Goal: Transaction & Acquisition: Purchase product/service

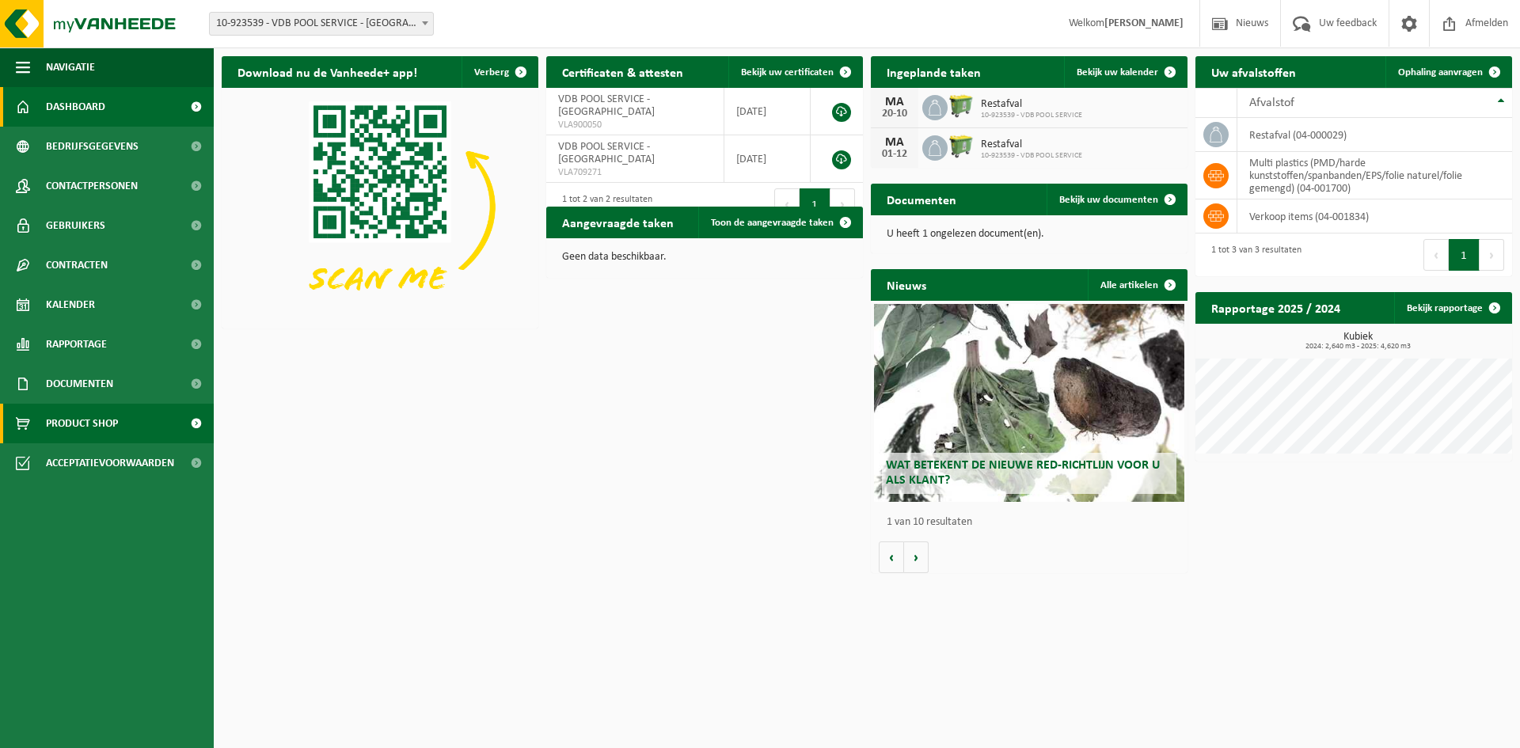
click at [85, 421] on span "Product Shop" at bounding box center [82, 424] width 72 height 40
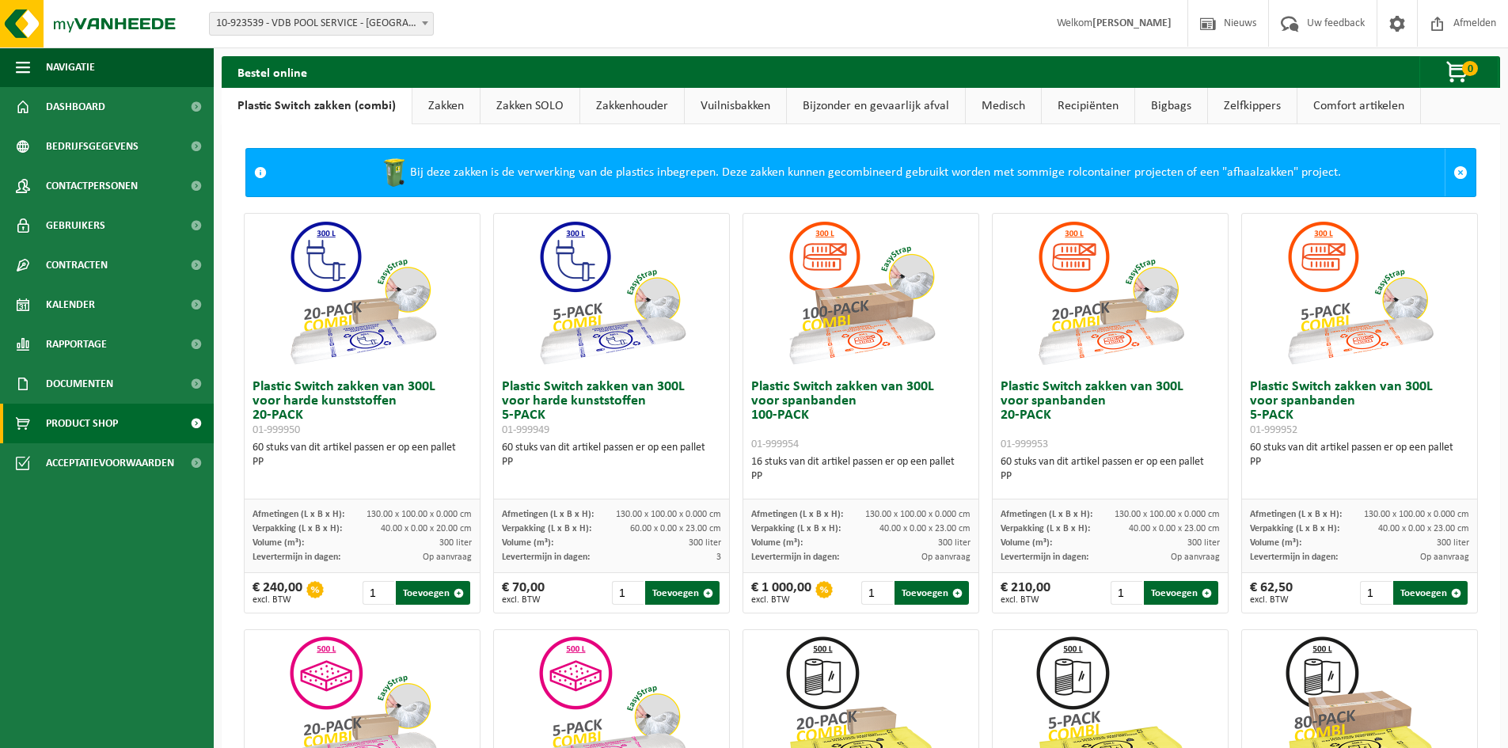
click at [1181, 102] on link "Bigbags" at bounding box center [1171, 106] width 72 height 36
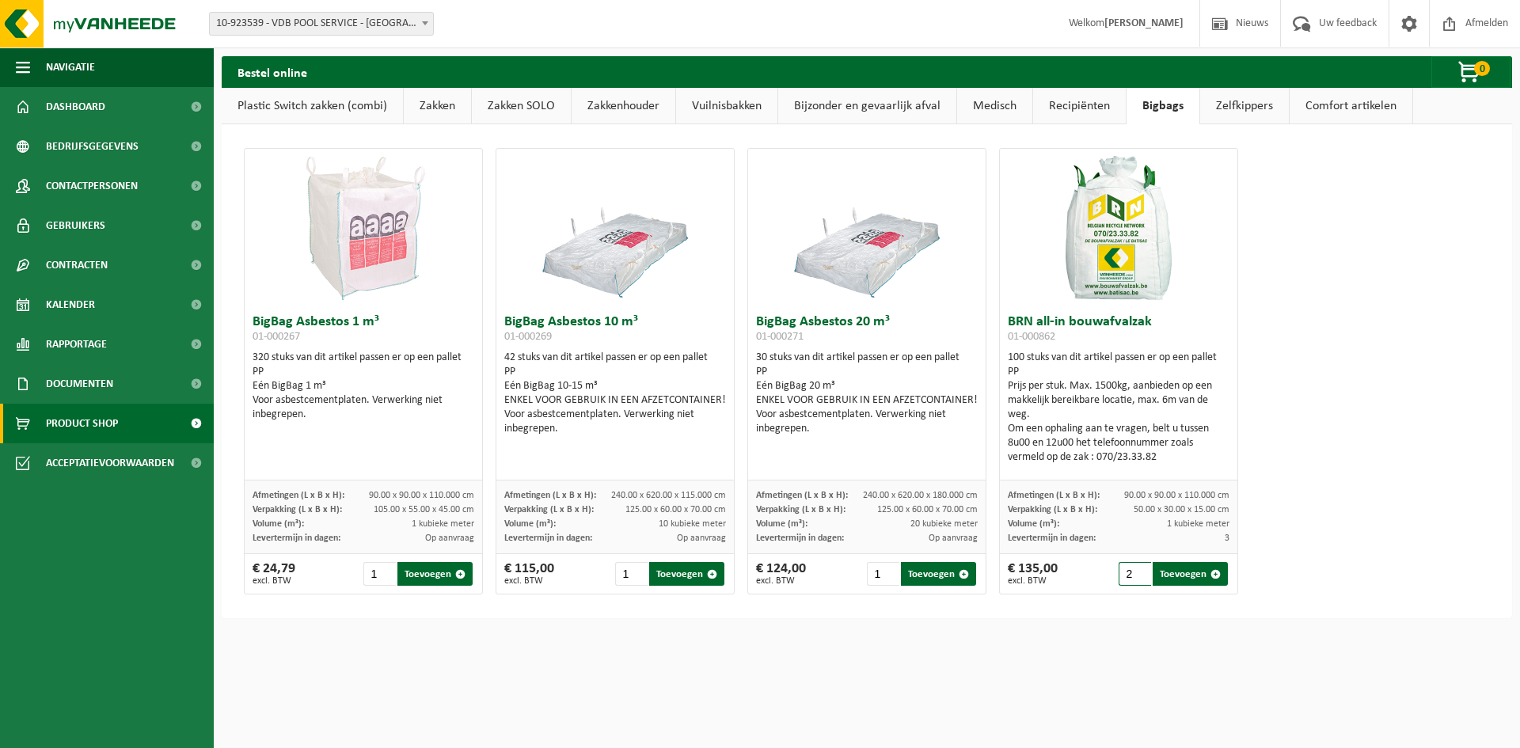
click at [1132, 569] on input "2" at bounding box center [1134, 574] width 32 height 24
click at [1132, 569] on input "3" at bounding box center [1134, 574] width 32 height 24
click at [1134, 579] on input "2" at bounding box center [1134, 574] width 32 height 24
click at [1132, 571] on input "3" at bounding box center [1134, 574] width 32 height 24
click at [1179, 577] on button "Toevoegen" at bounding box center [1189, 574] width 75 height 24
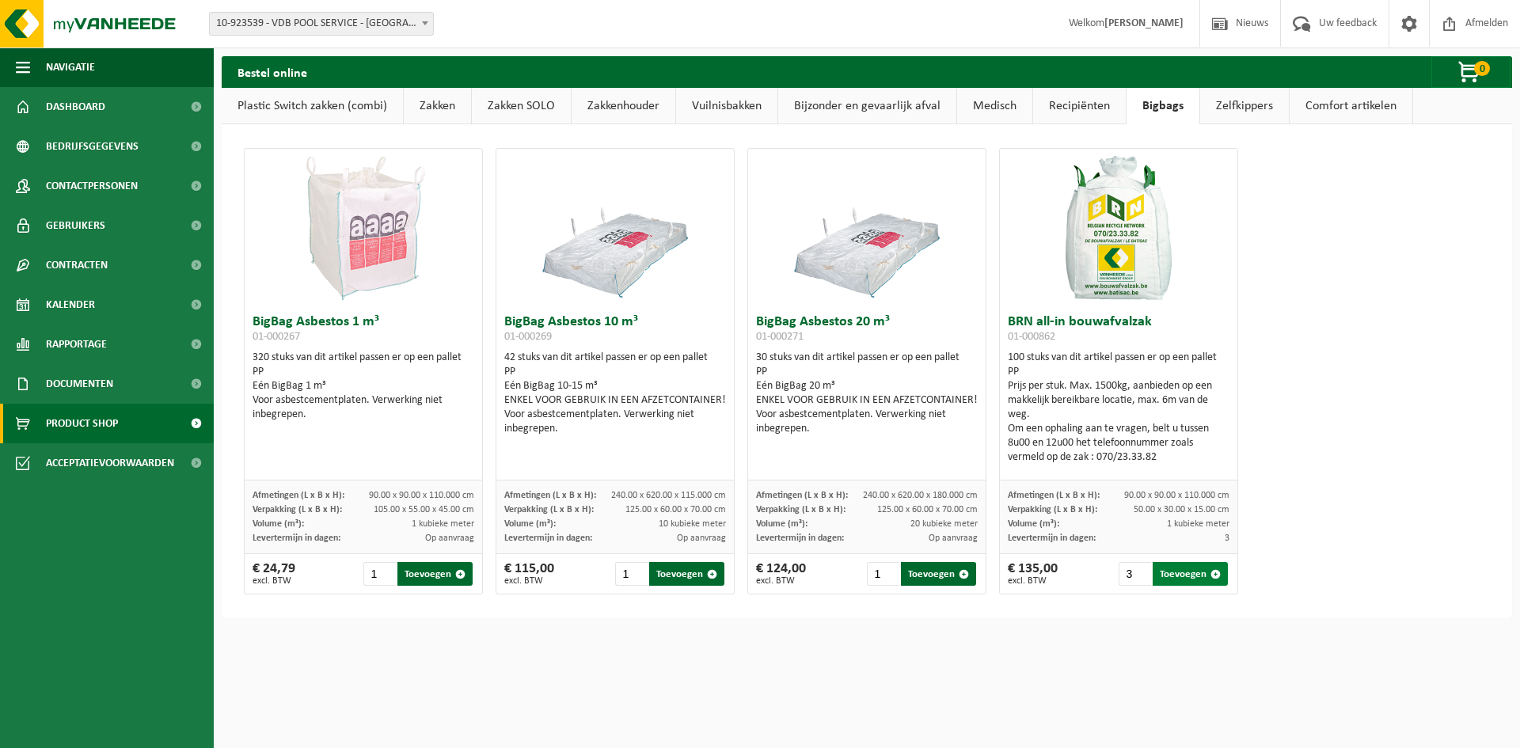
type input "1"
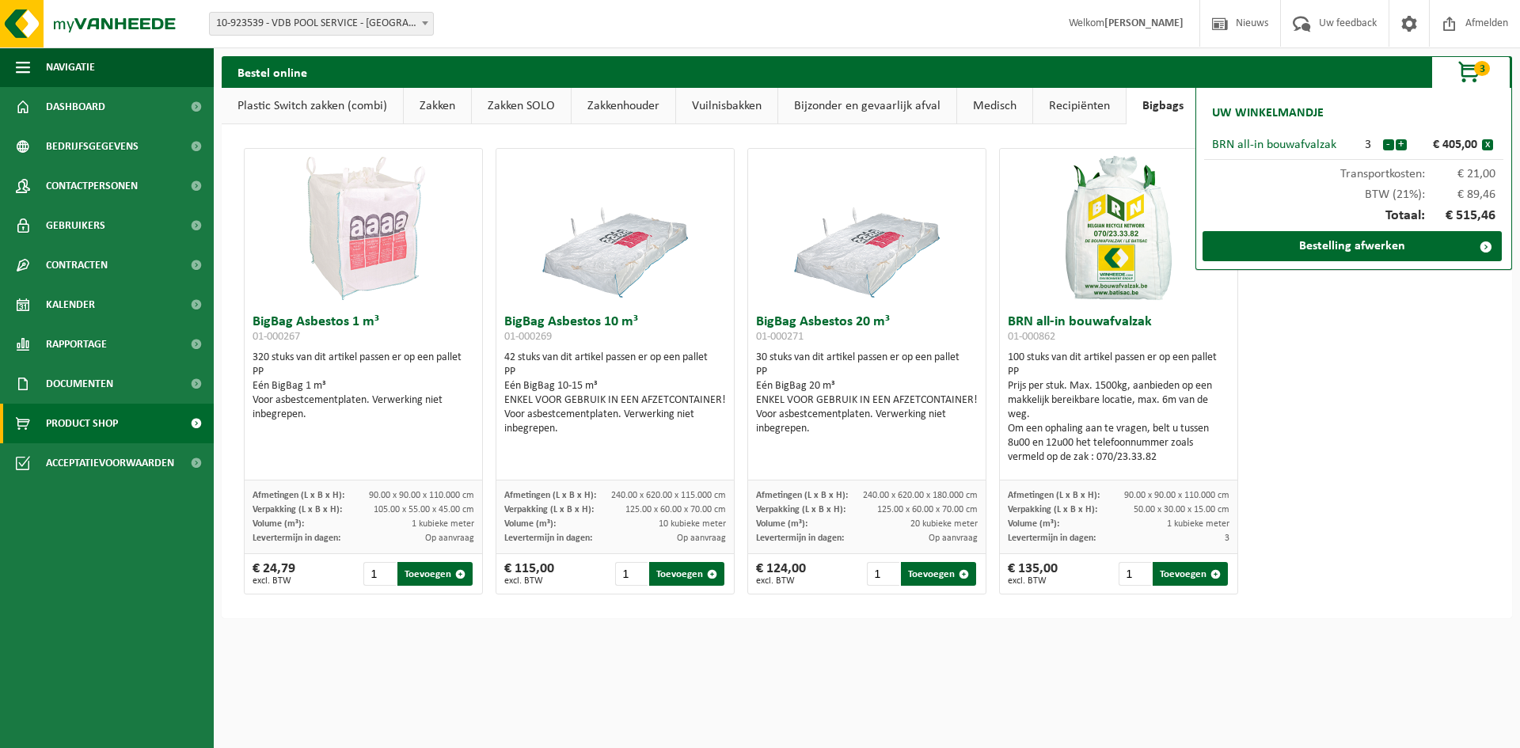
click at [1298, 378] on div "BigBag Asbestos 1 m³ 01-000267 320 stuks van dit artikel passen er op een palle…" at bounding box center [866, 371] width 1258 height 462
click at [1471, 65] on span "button" at bounding box center [1469, 73] width 79 height 32
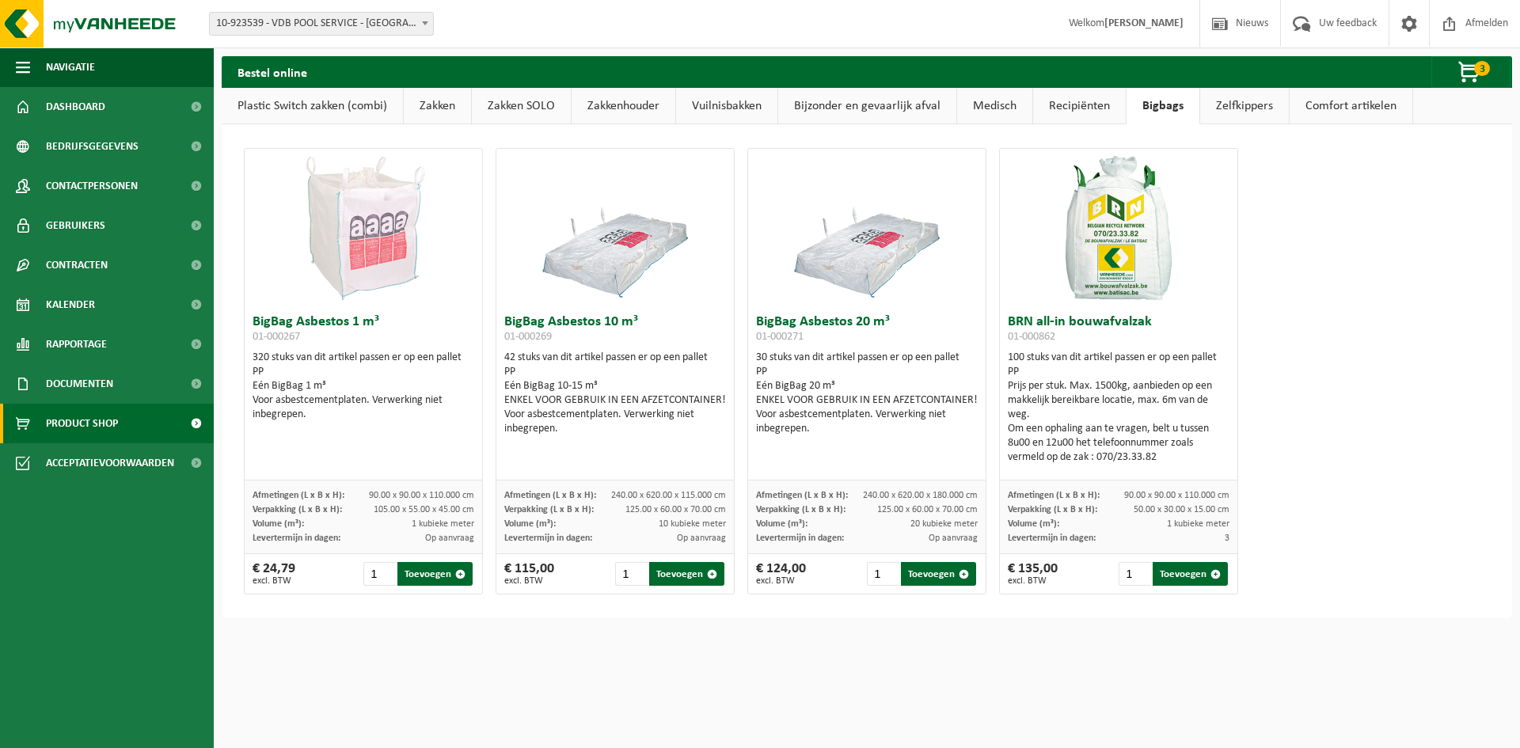
click at [1237, 109] on link "Zelfkippers" at bounding box center [1244, 106] width 89 height 36
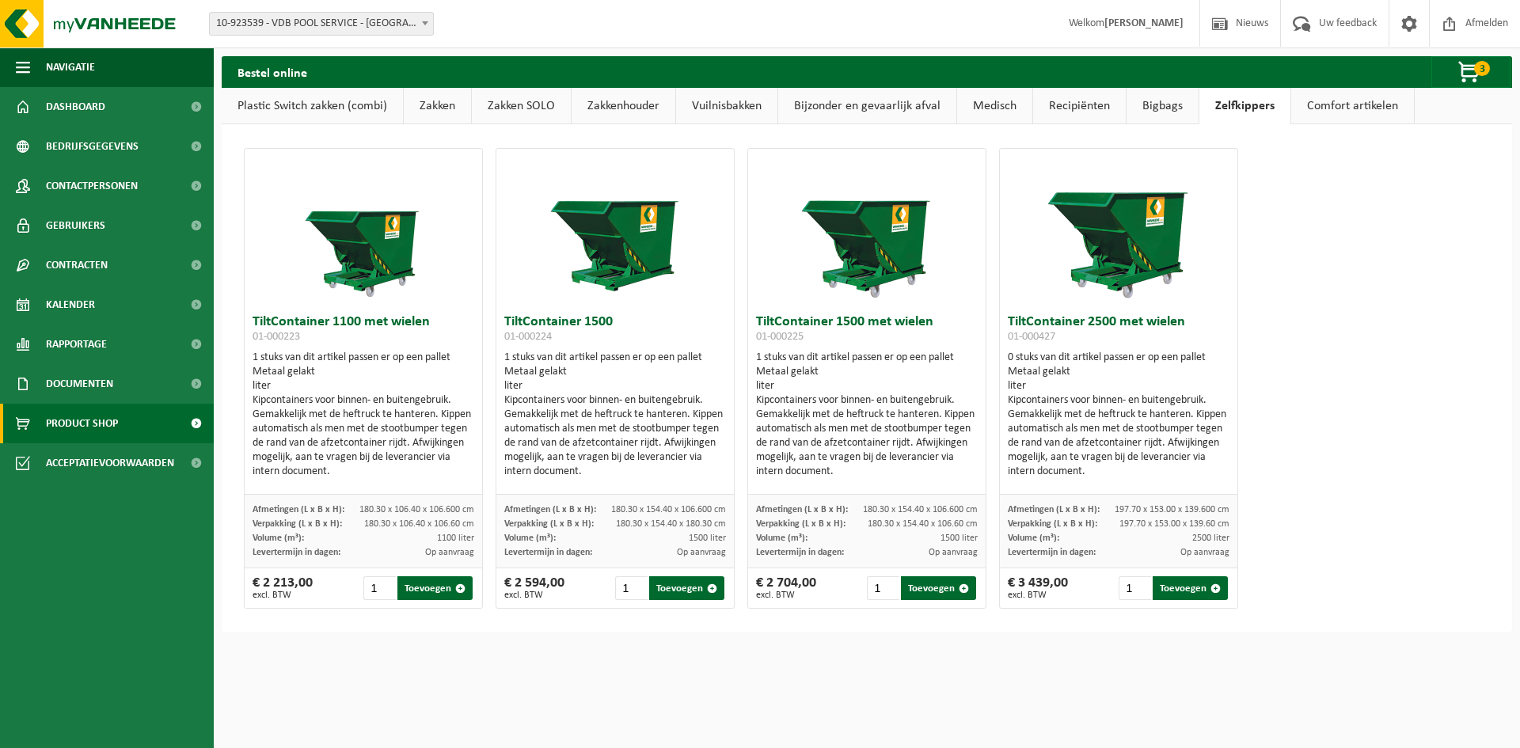
click at [1369, 107] on link "Comfort artikelen" at bounding box center [1352, 106] width 123 height 36
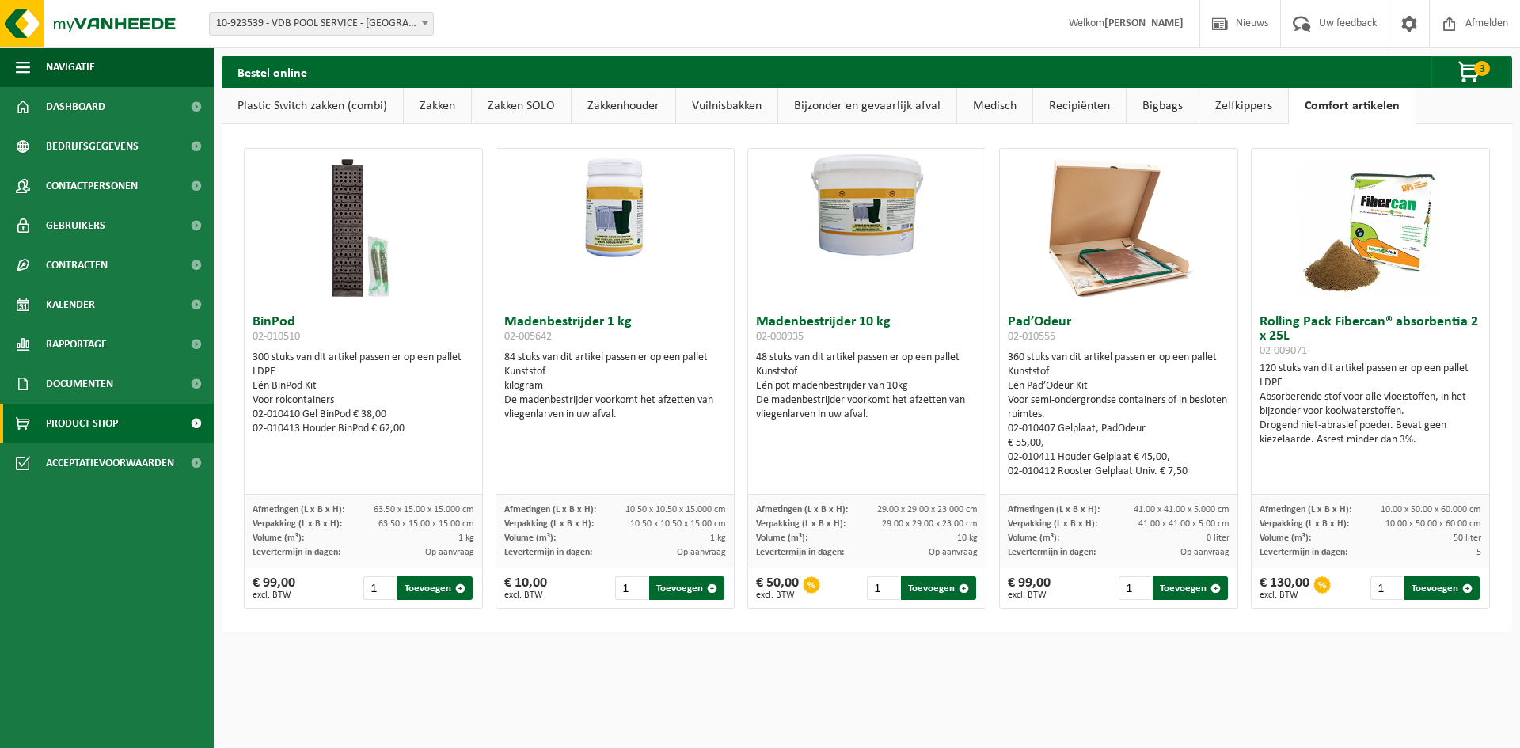
click at [1155, 105] on link "Bigbags" at bounding box center [1162, 106] width 72 height 36
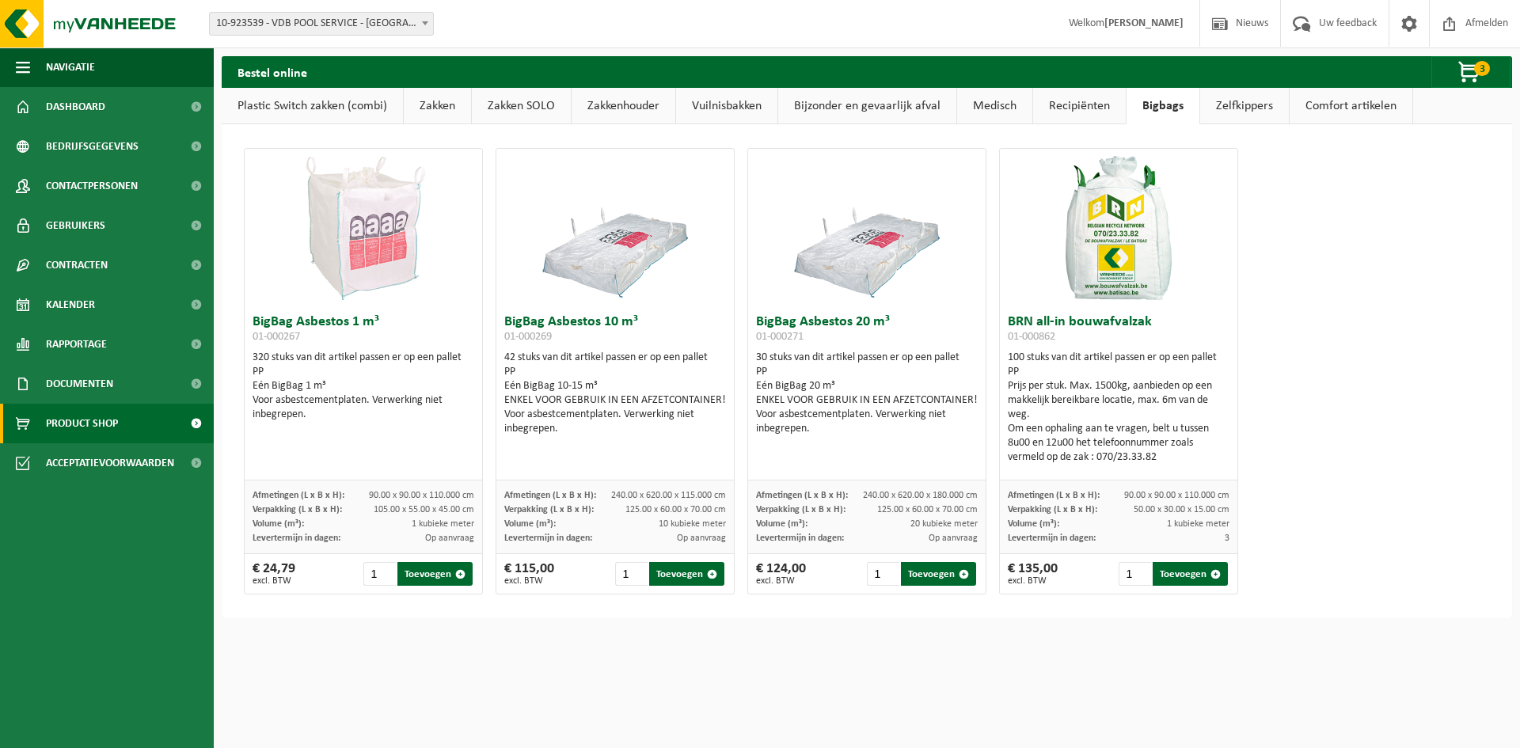
click at [1074, 105] on link "Recipiënten" at bounding box center [1079, 106] width 93 height 36
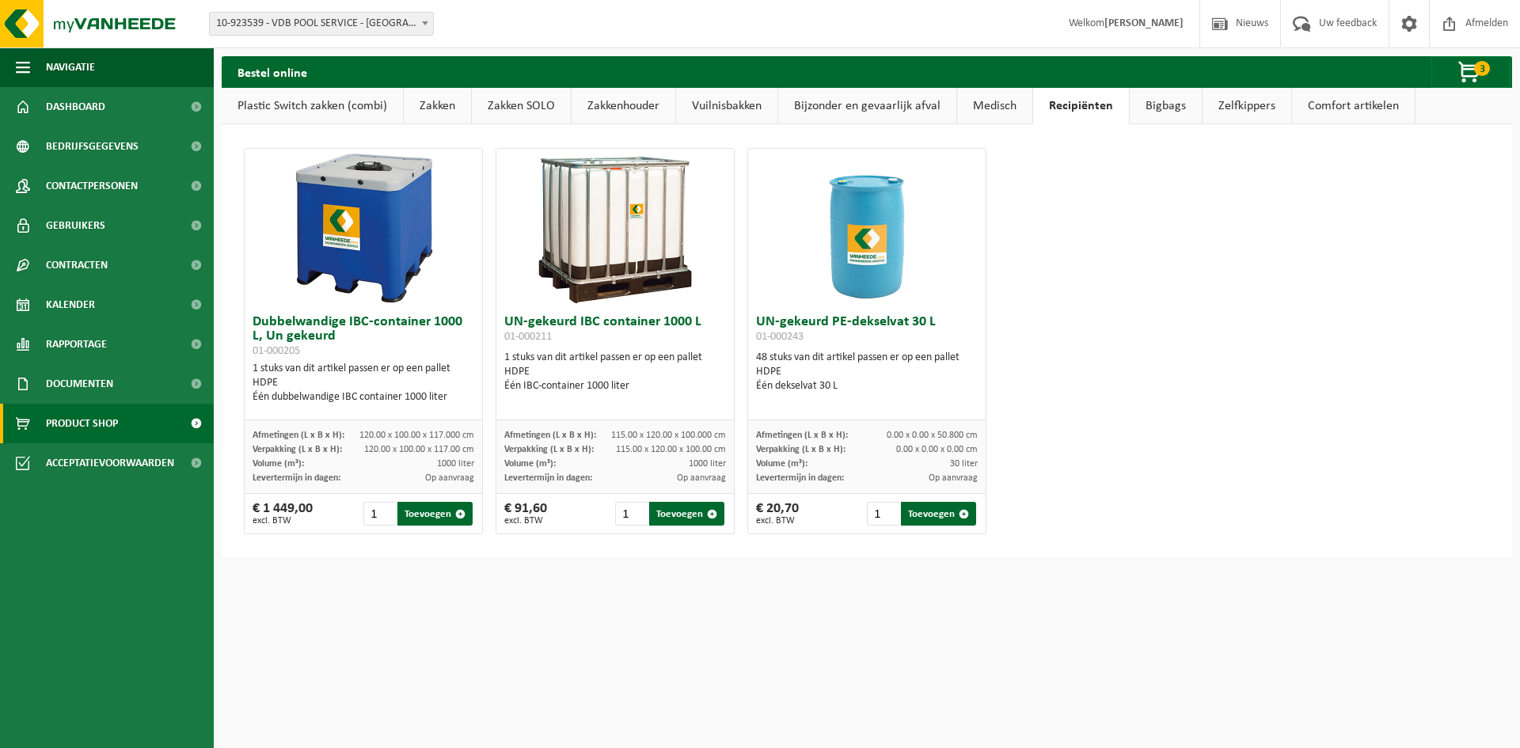
click at [983, 103] on link "Medisch" at bounding box center [994, 106] width 75 height 36
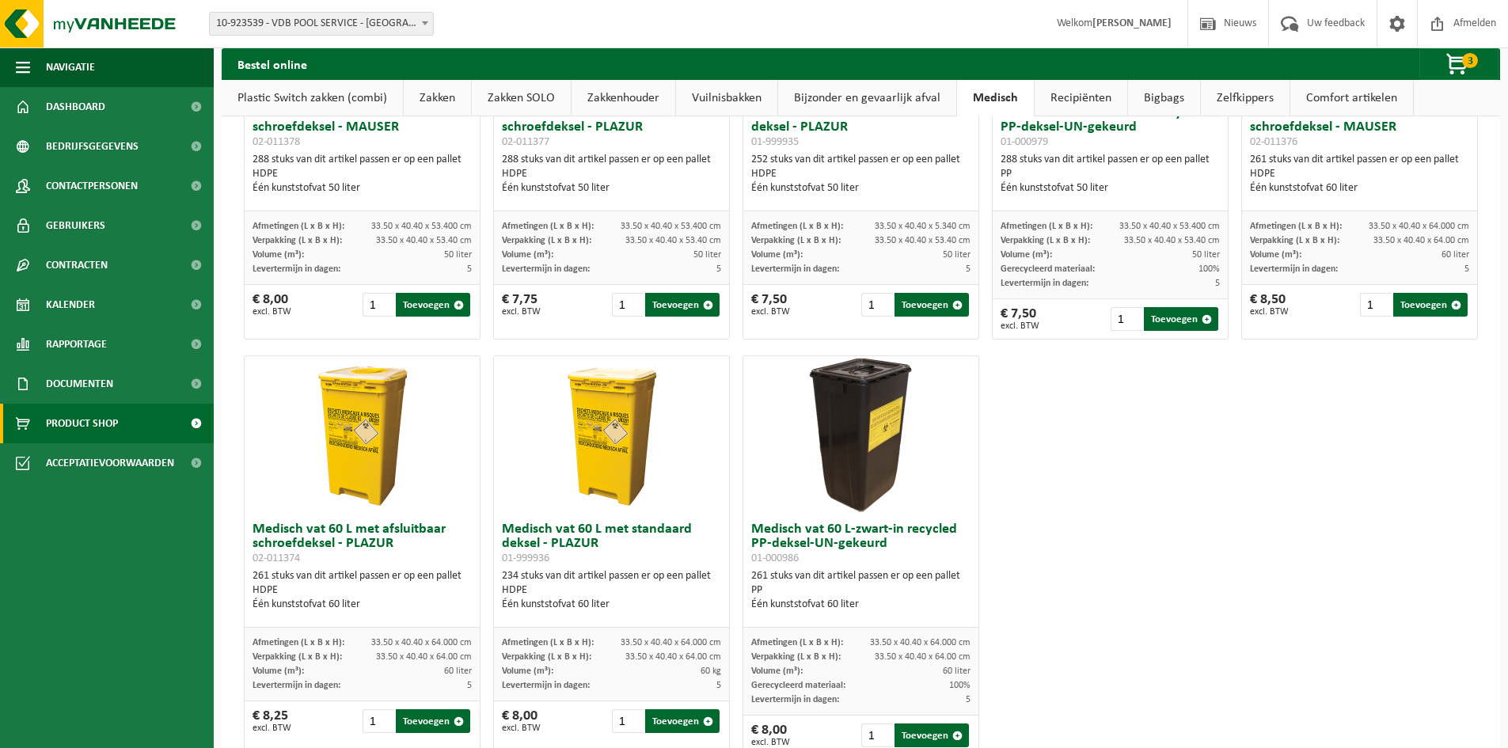
scroll to position [673, 0]
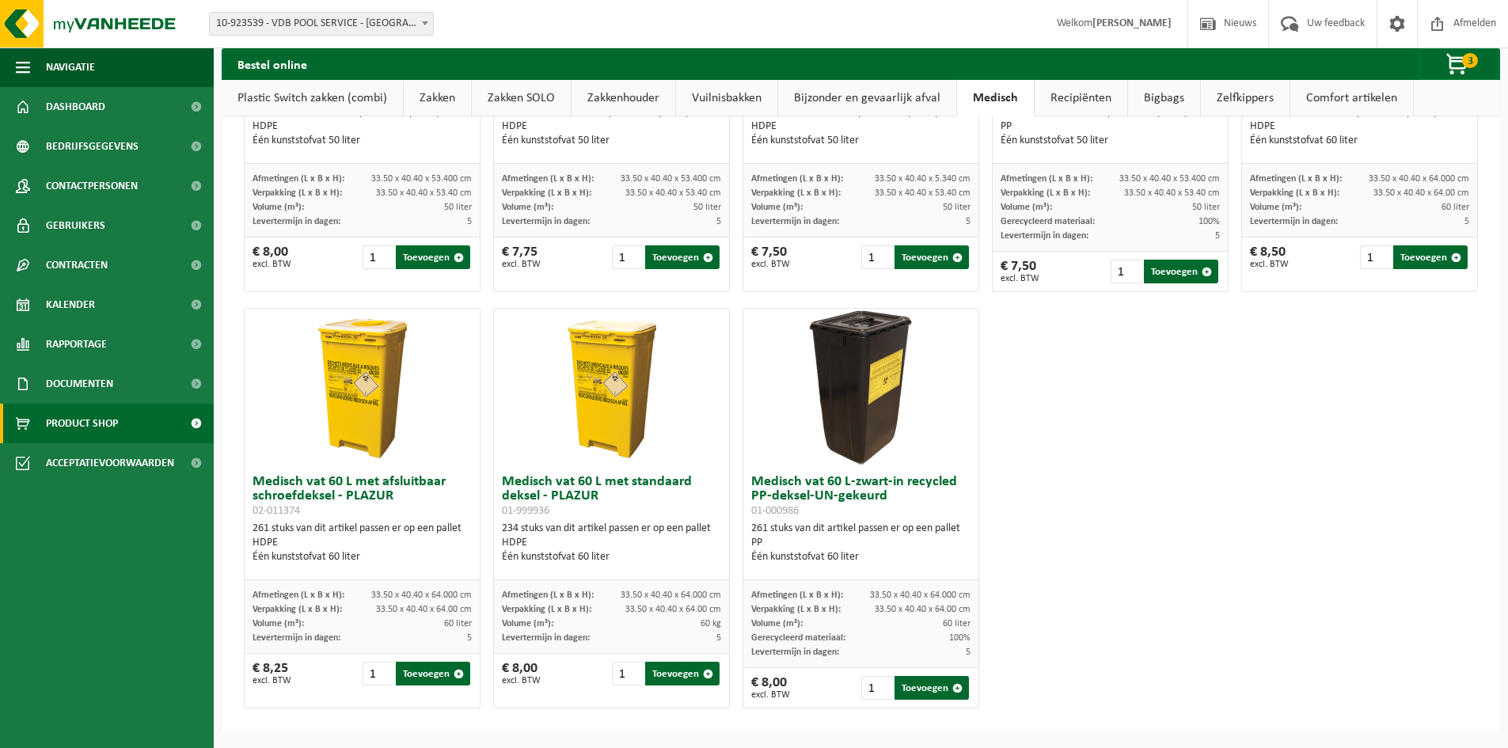
click at [886, 93] on link "Bijzonder en gevaarlijk afval" at bounding box center [867, 98] width 178 height 36
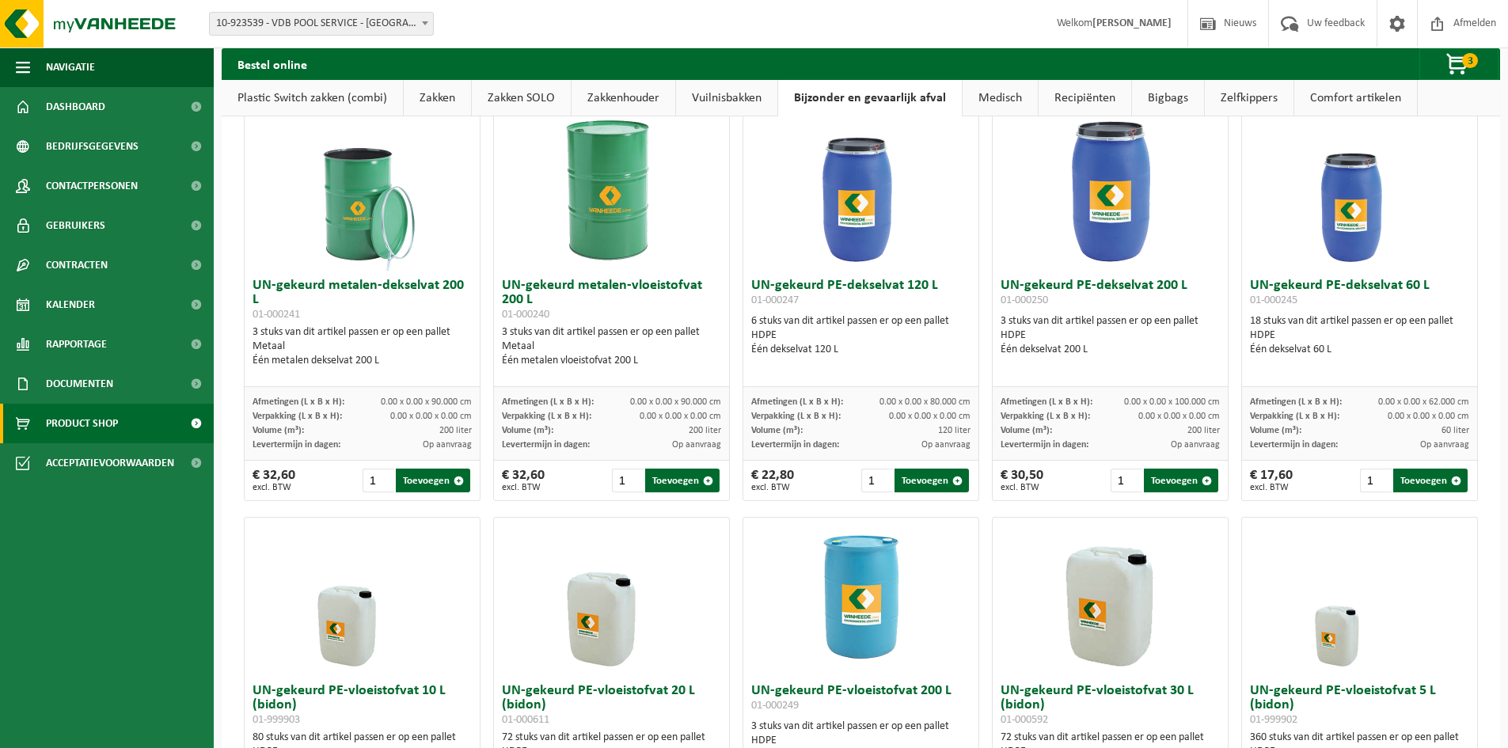
scroll to position [0, 0]
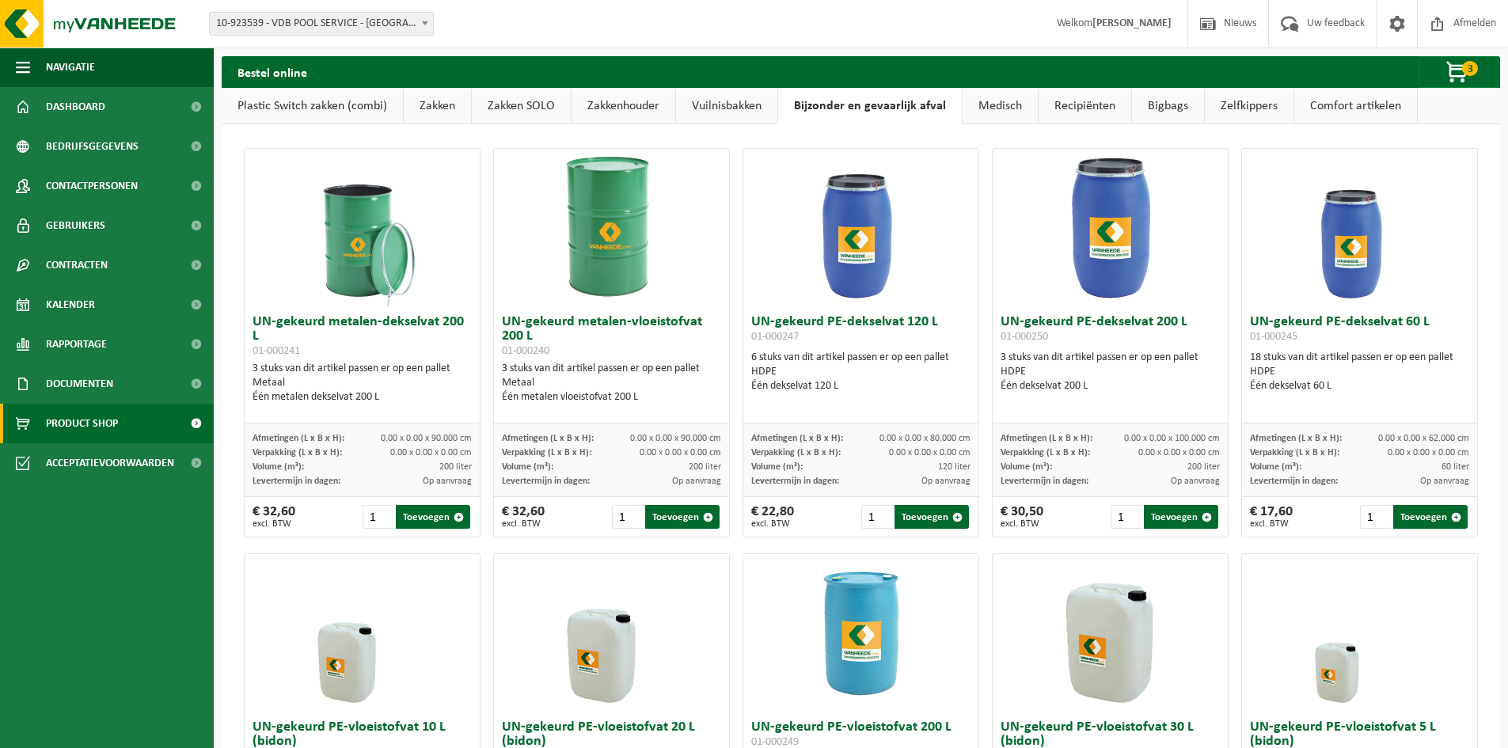
click at [734, 89] on link "Vuilnisbakken" at bounding box center [726, 106] width 101 height 36
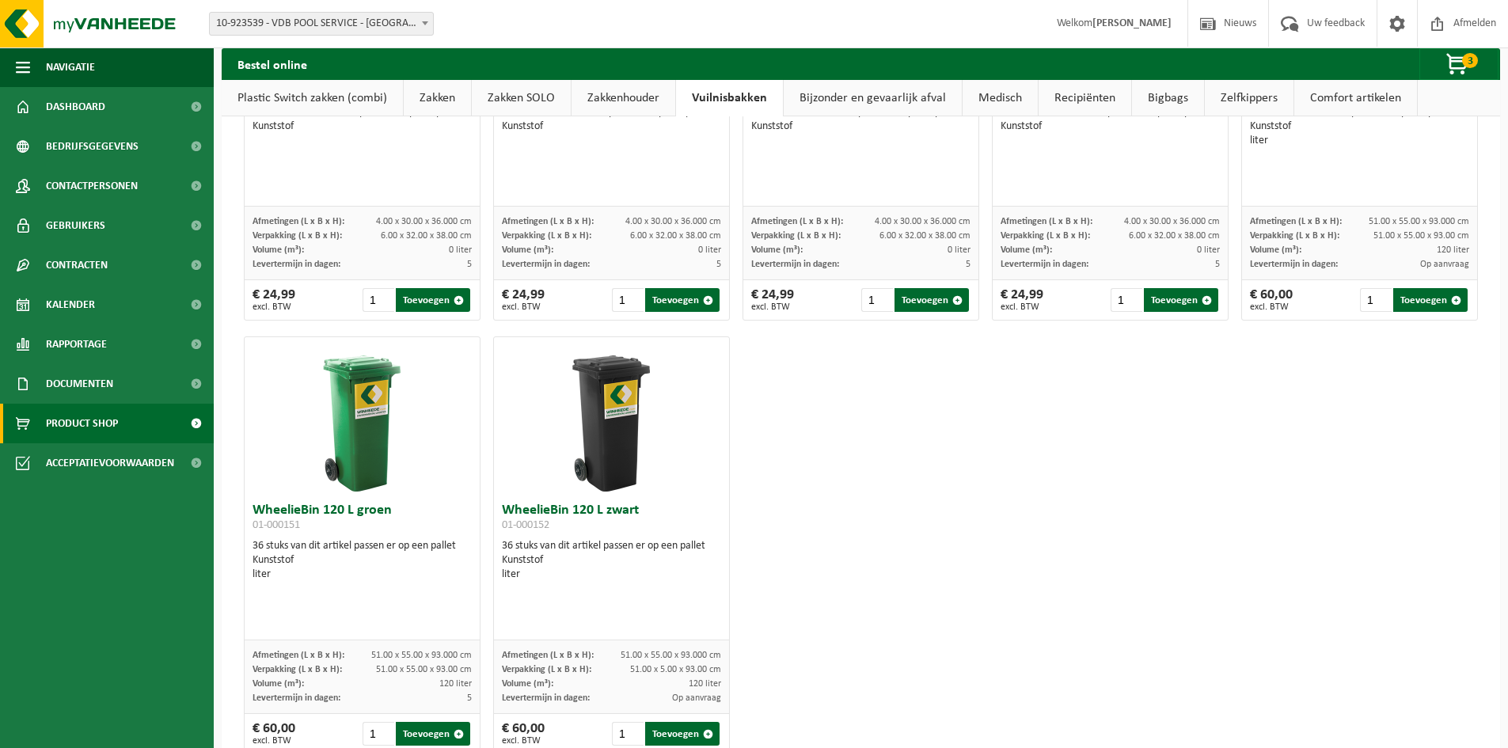
scroll to position [2026, 0]
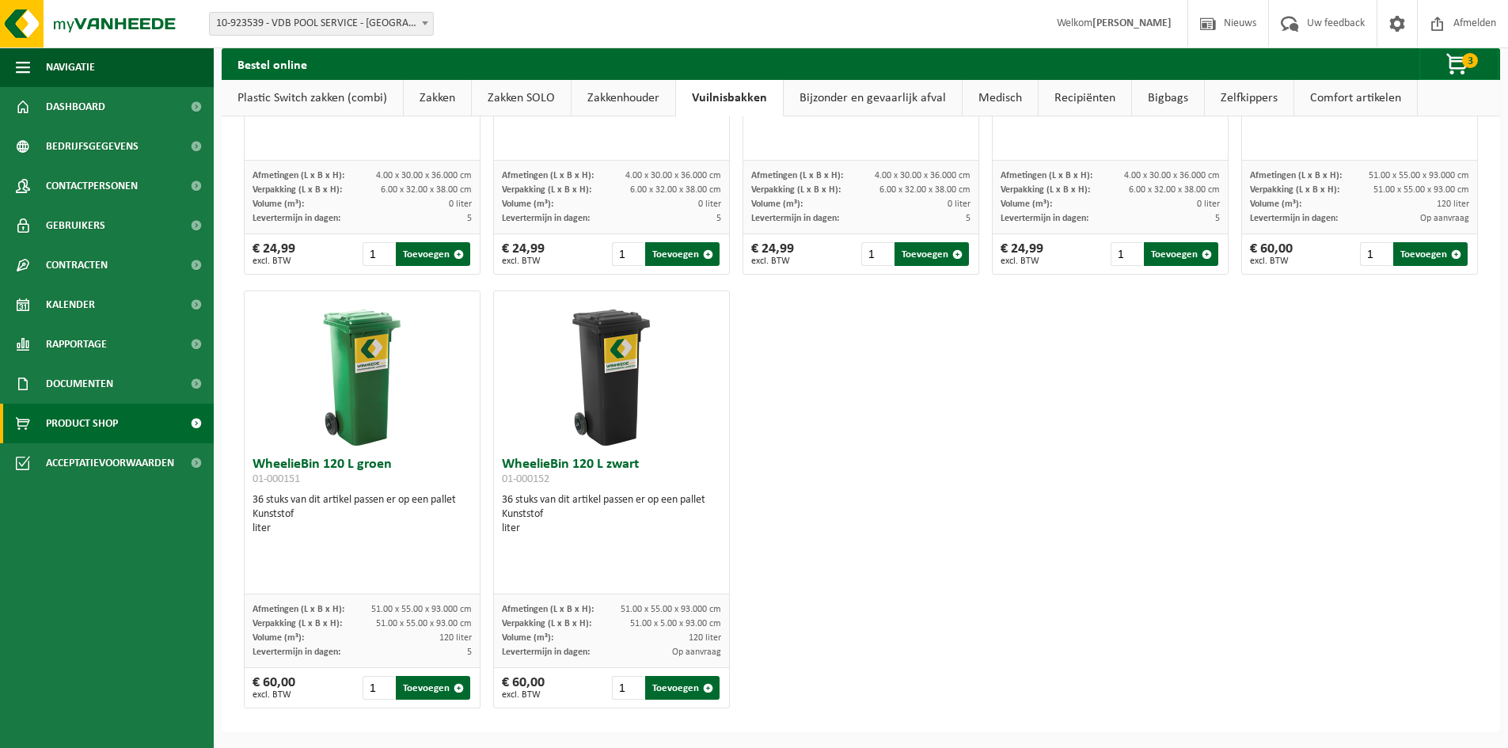
click at [626, 101] on link "Zakkenhouder" at bounding box center [623, 98] width 104 height 36
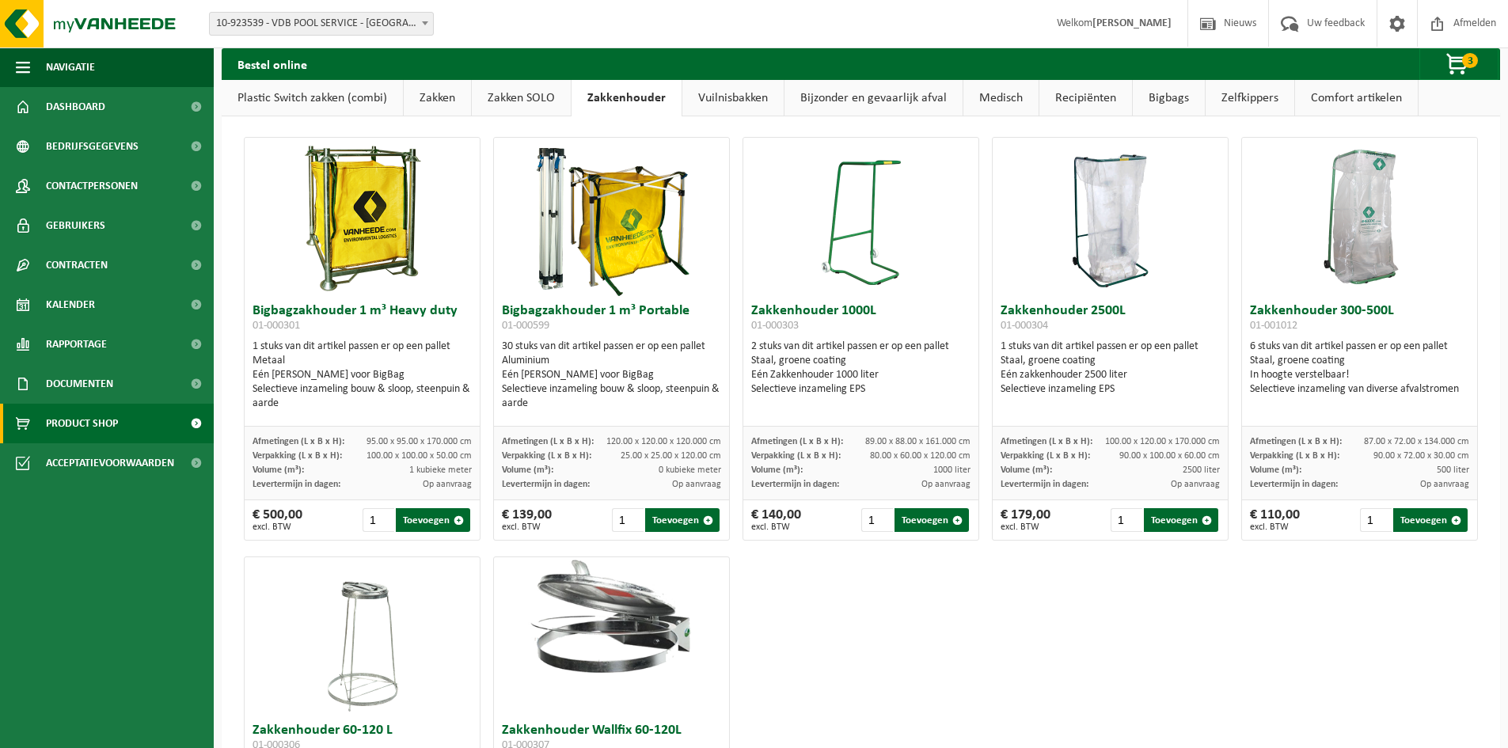
scroll to position [0, 0]
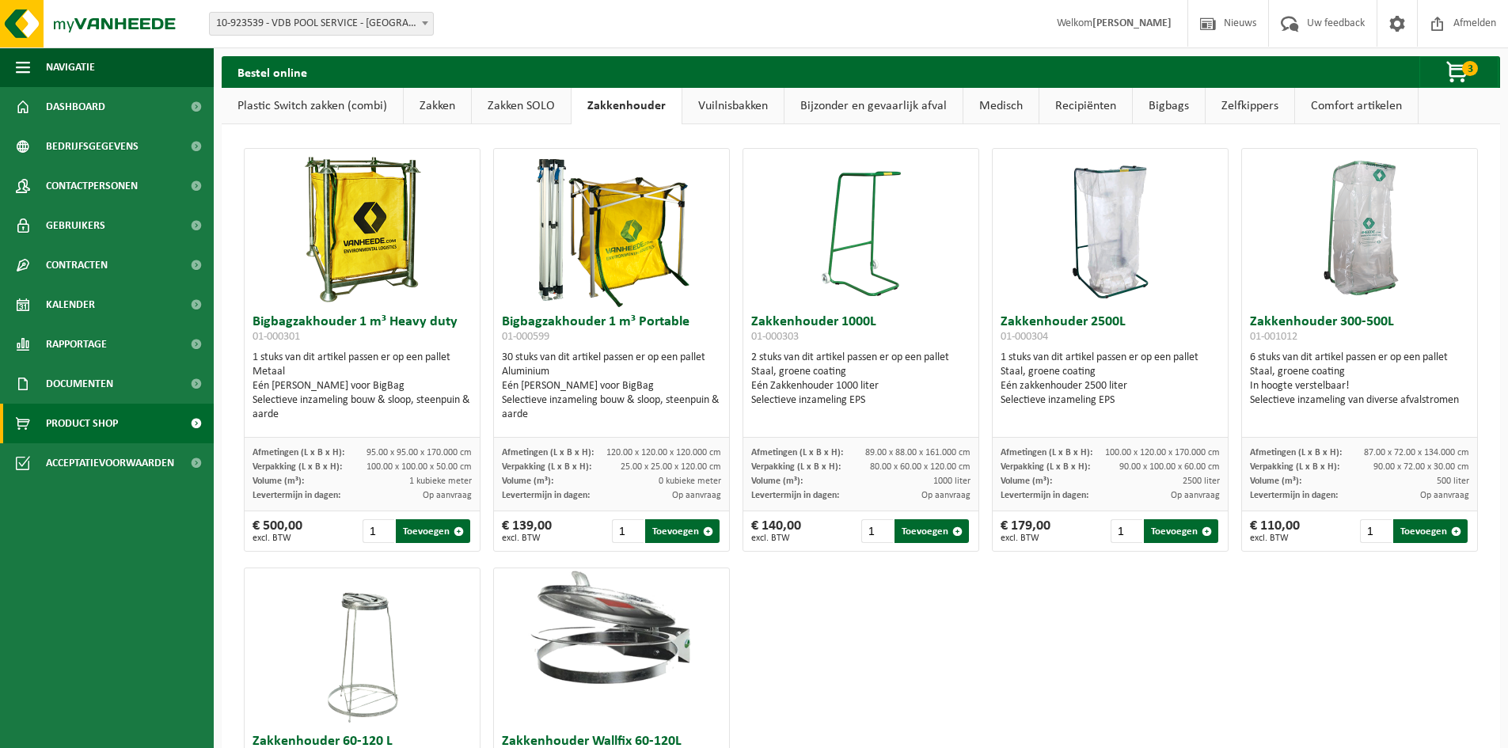
click at [521, 109] on link "Zakken SOLO" at bounding box center [521, 106] width 99 height 36
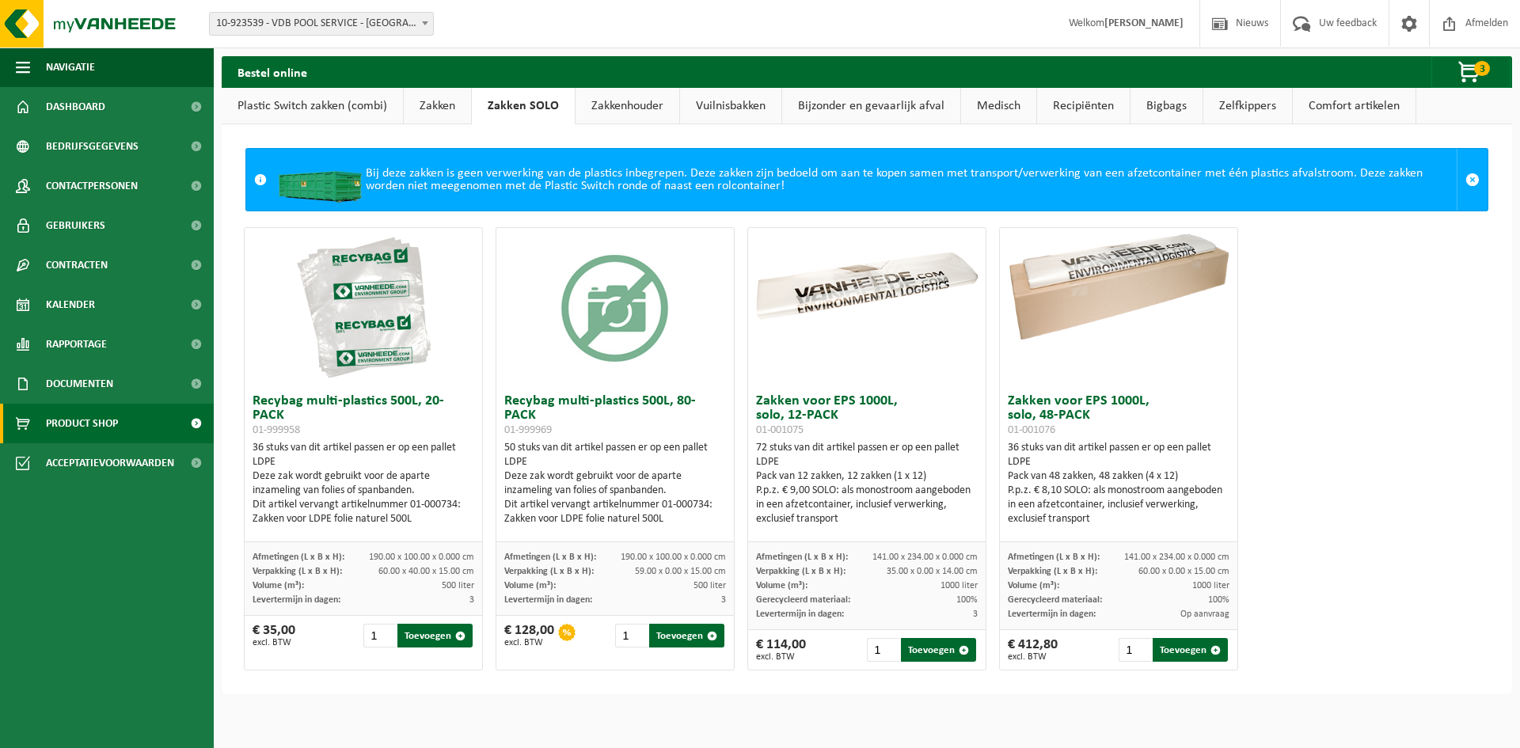
click at [441, 114] on link "Zakken" at bounding box center [437, 106] width 67 height 36
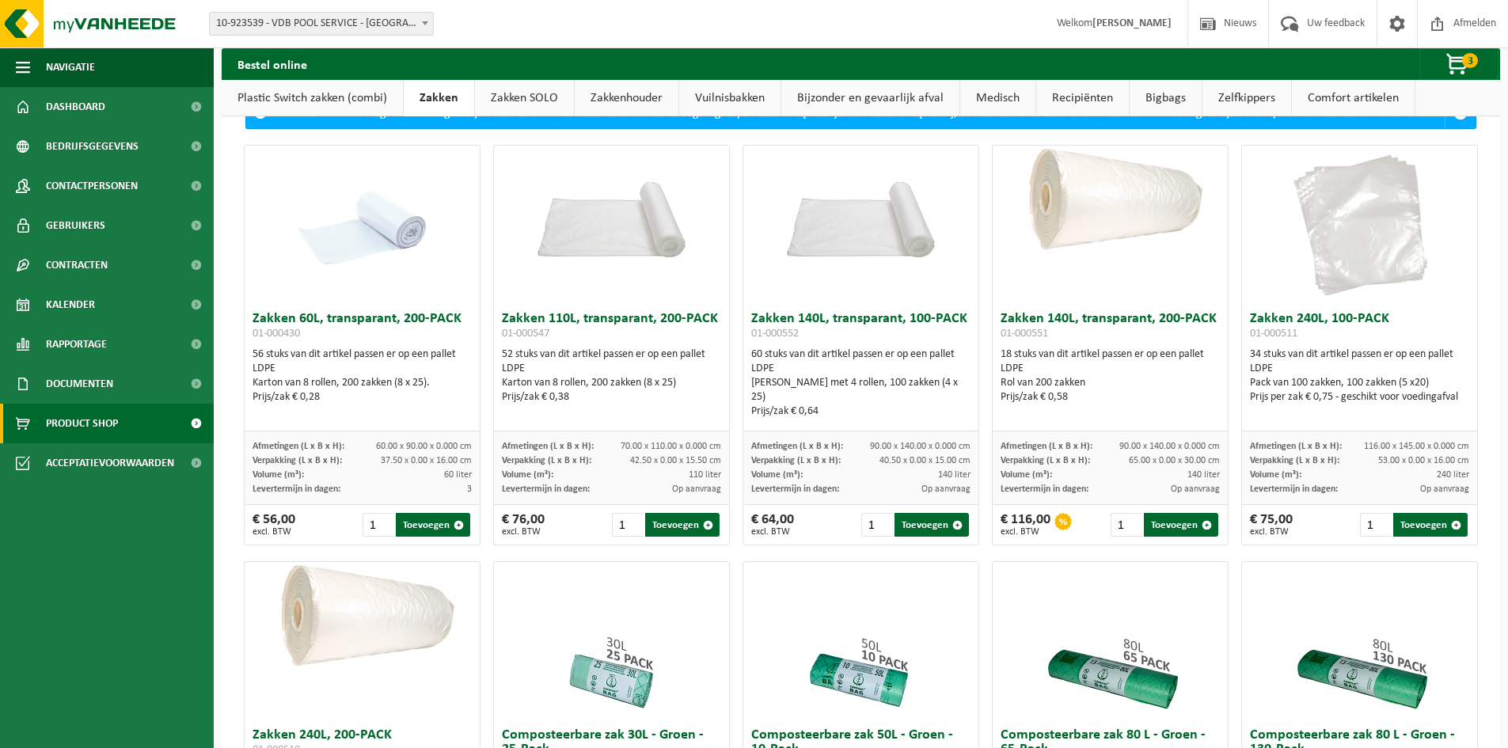
scroll to position [79, 0]
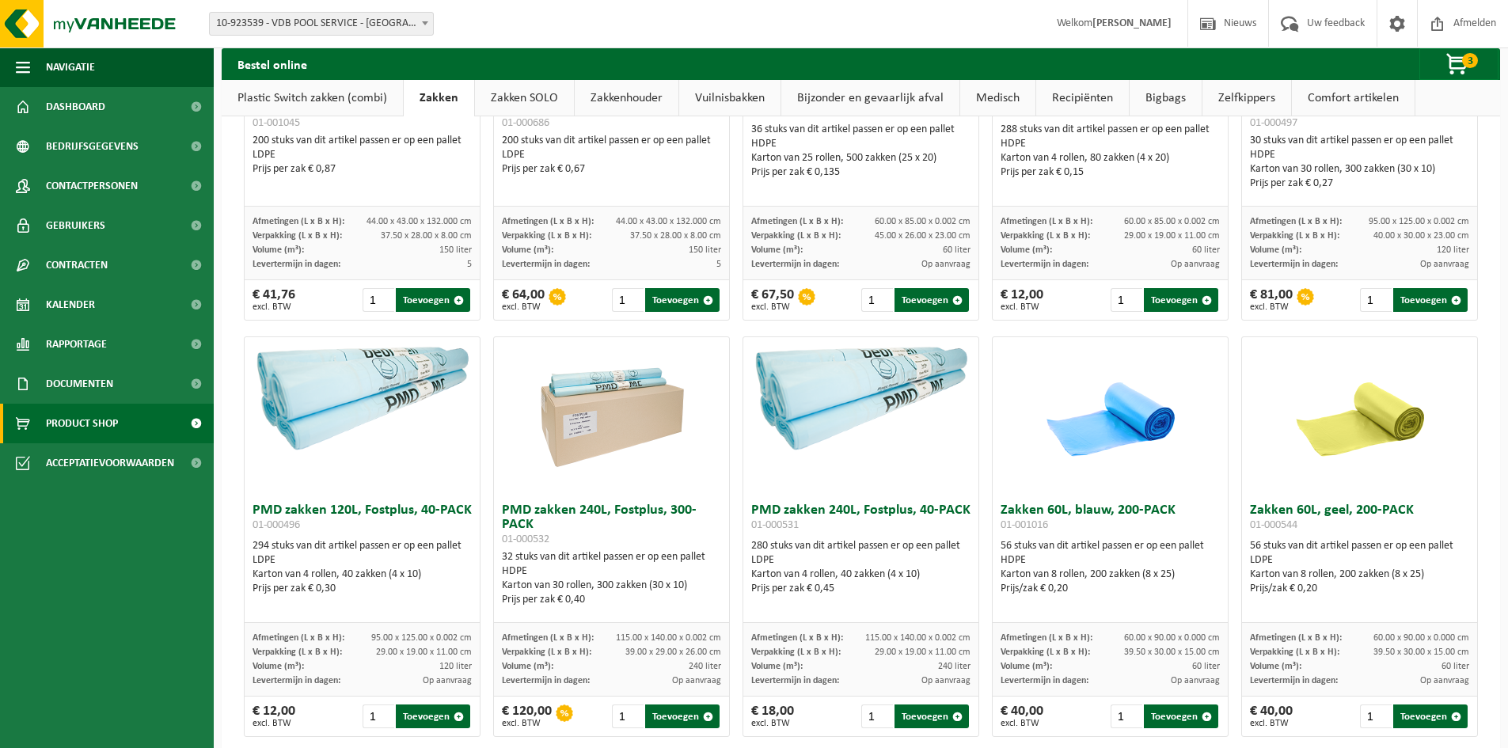
click at [271, 94] on link "Plastic Switch zakken (combi)" at bounding box center [312, 98] width 181 height 36
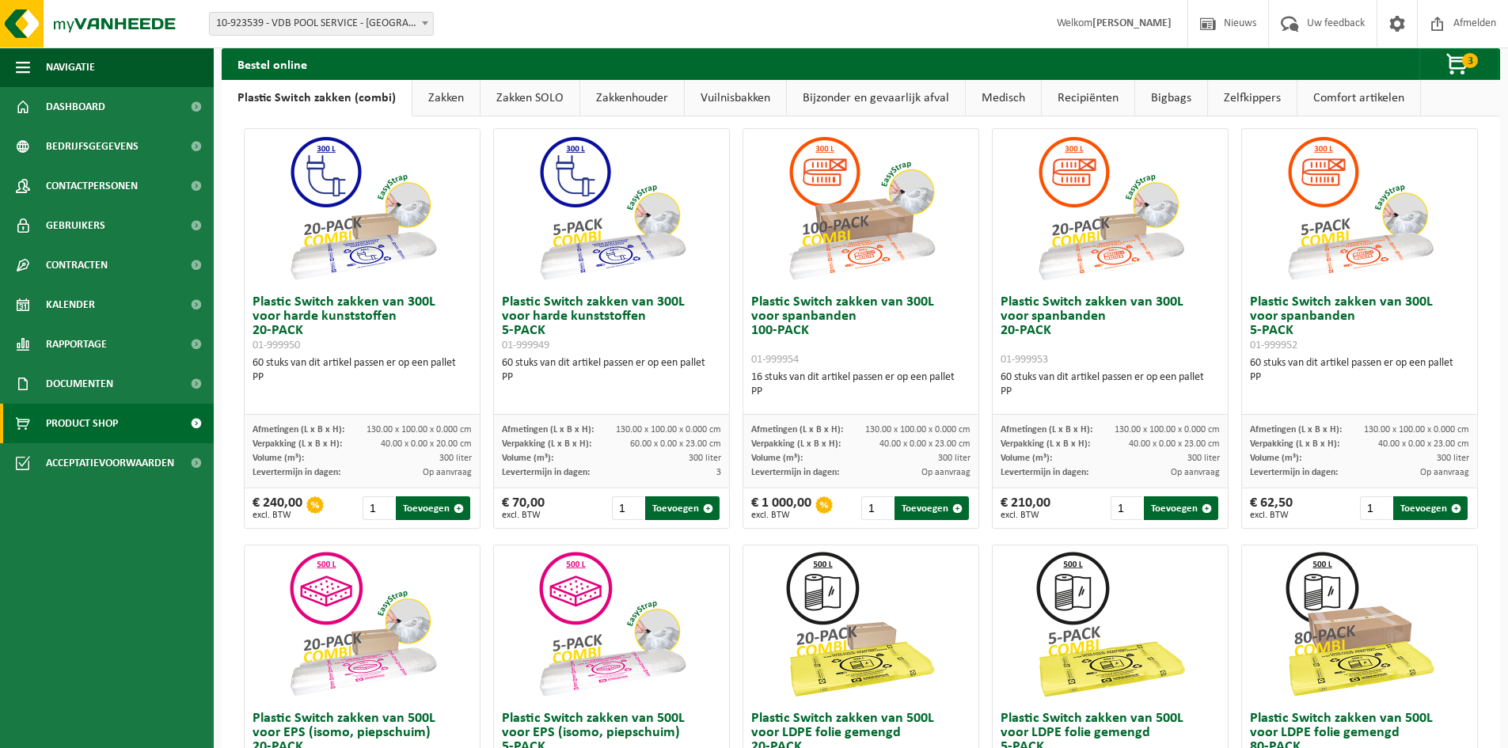
scroll to position [0, 0]
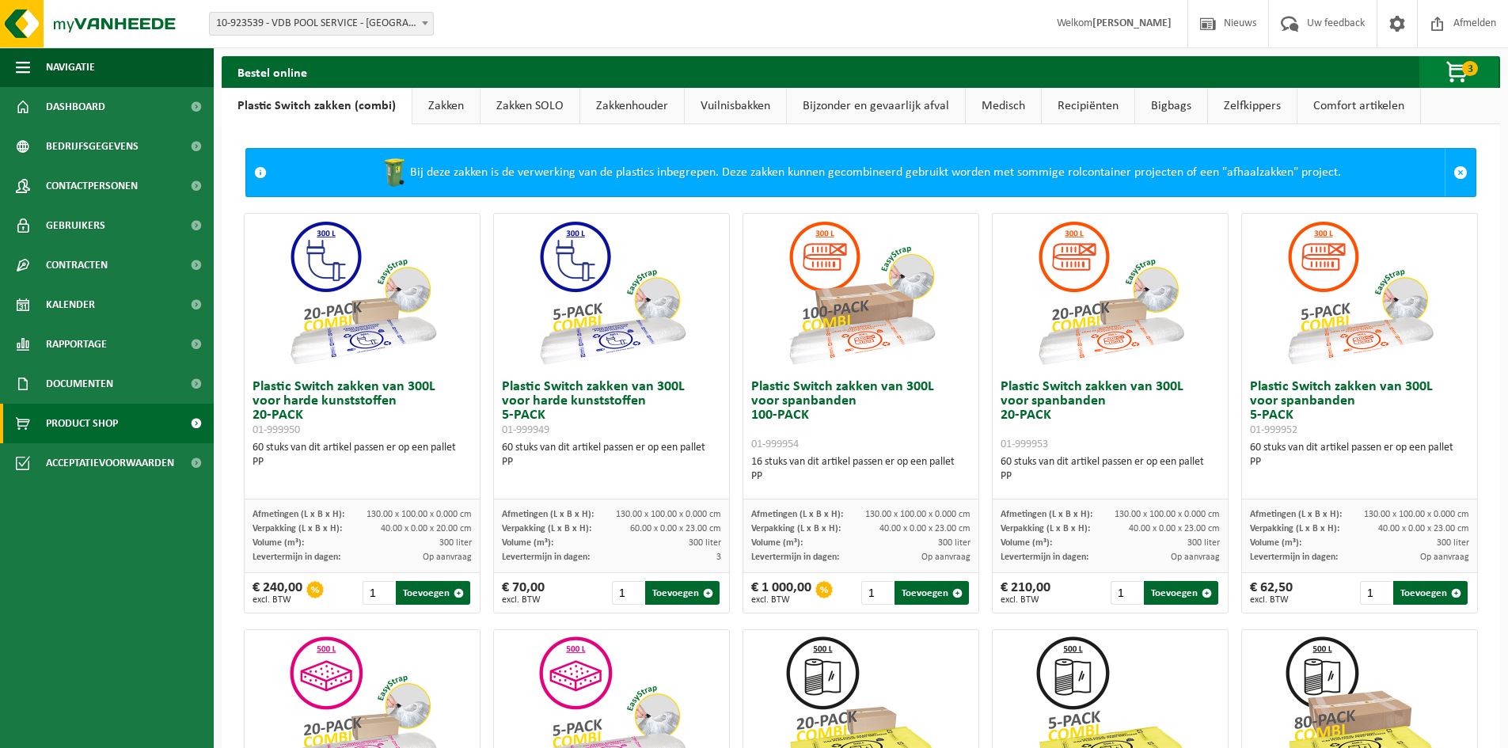
click at [1458, 61] on span "button" at bounding box center [1457, 73] width 79 height 32
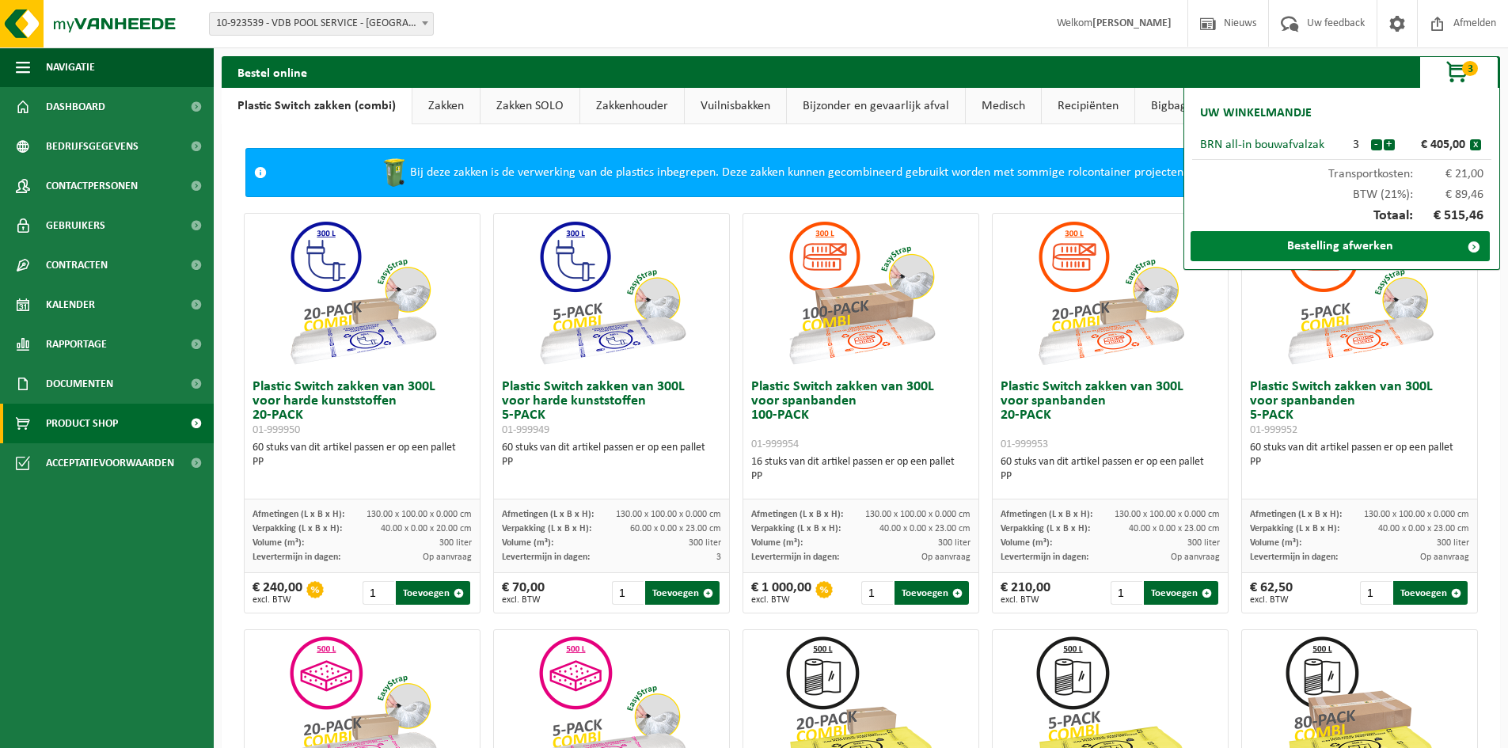
click at [1367, 245] on link "Bestelling afwerken" at bounding box center [1339, 246] width 299 height 30
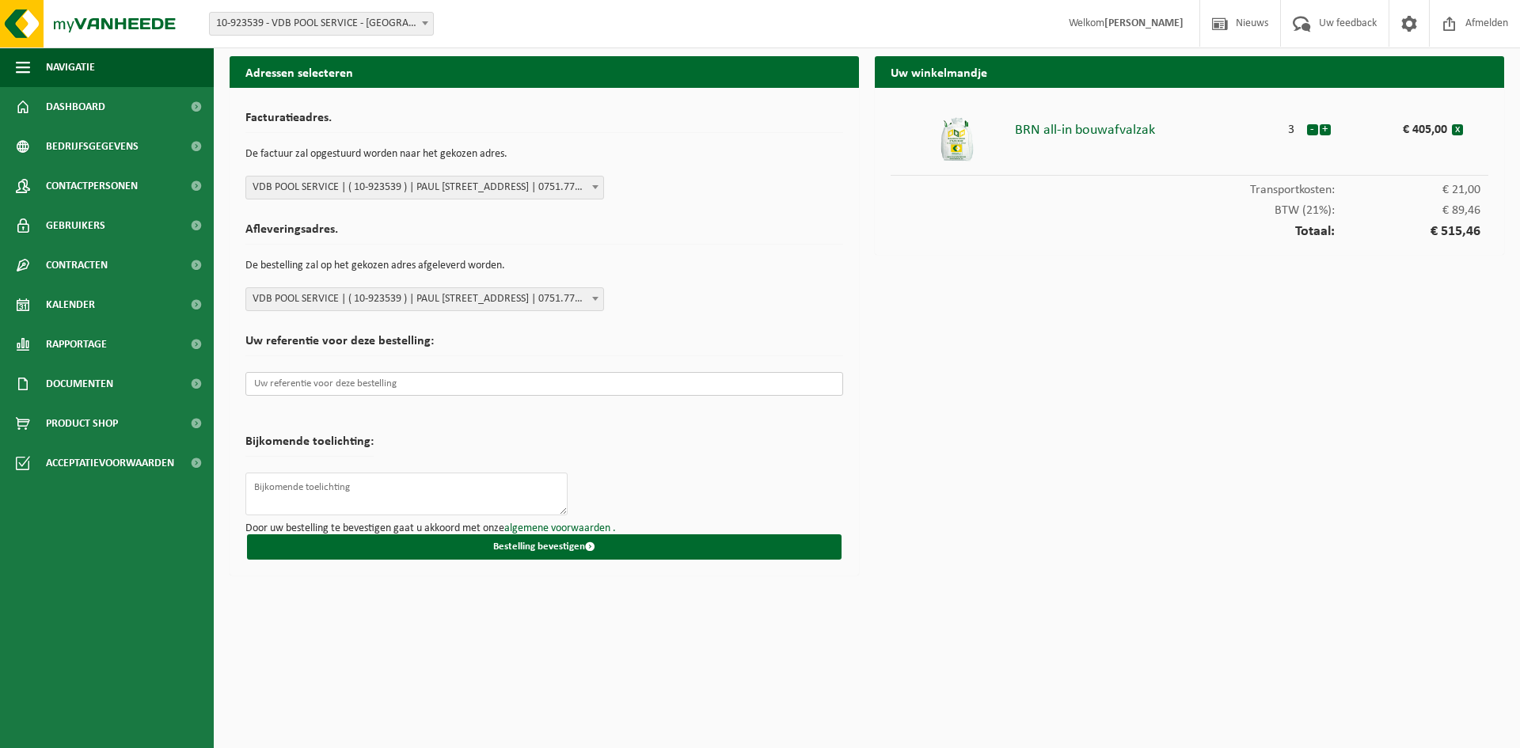
click at [340, 386] on input "text" at bounding box center [544, 384] width 598 height 24
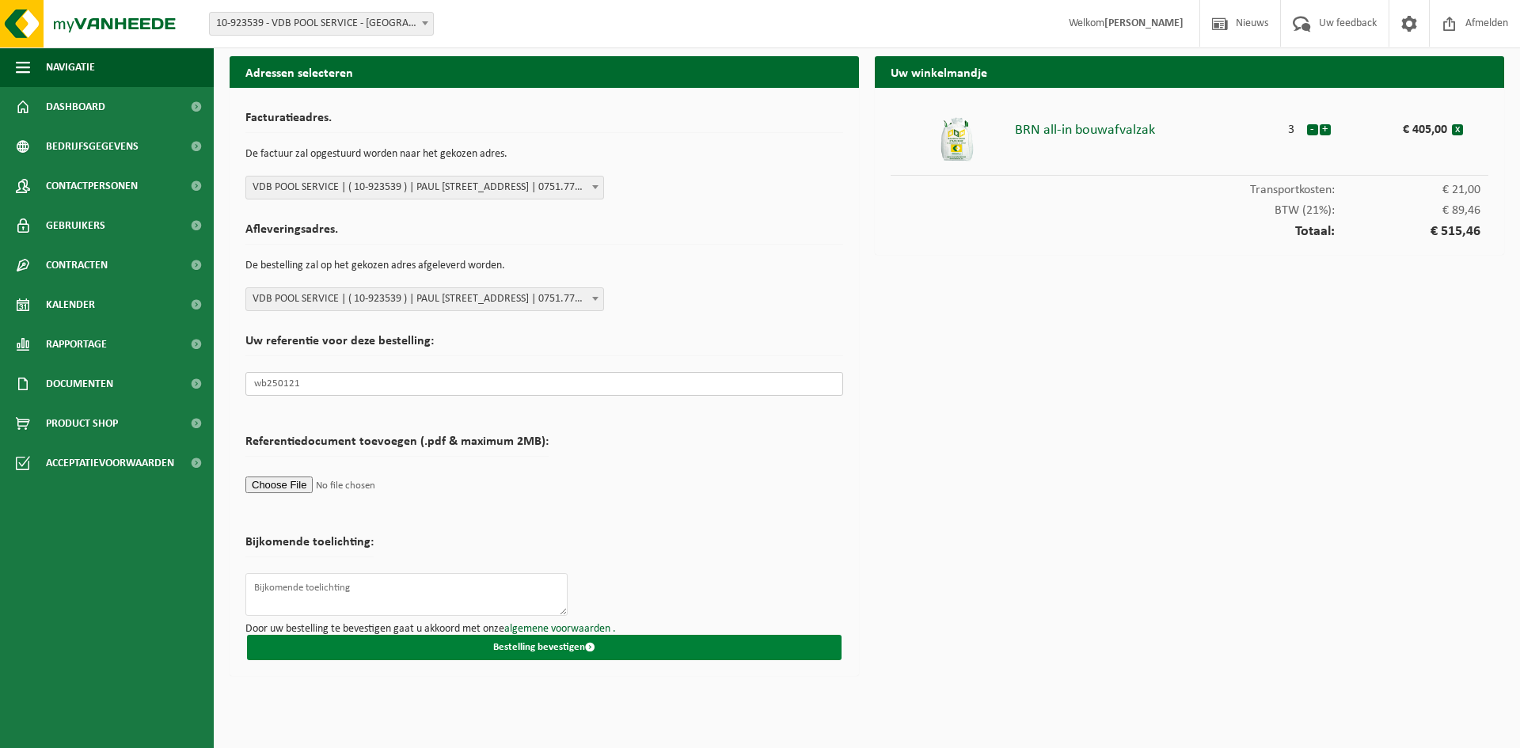
type input "wb250121"
click at [552, 646] on button "Bestelling bevestigen" at bounding box center [544, 647] width 594 height 25
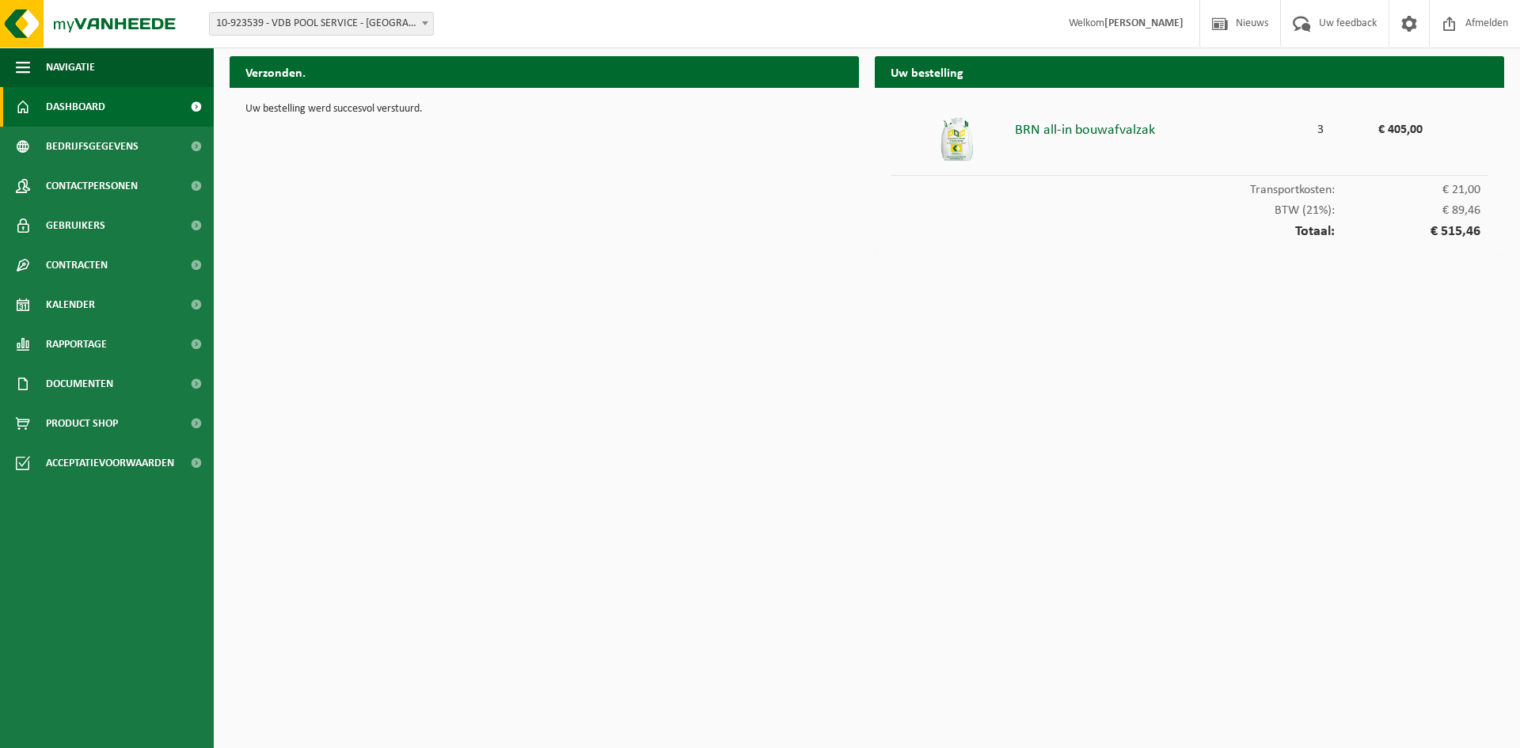
click at [101, 113] on span "Dashboard" at bounding box center [75, 107] width 59 height 40
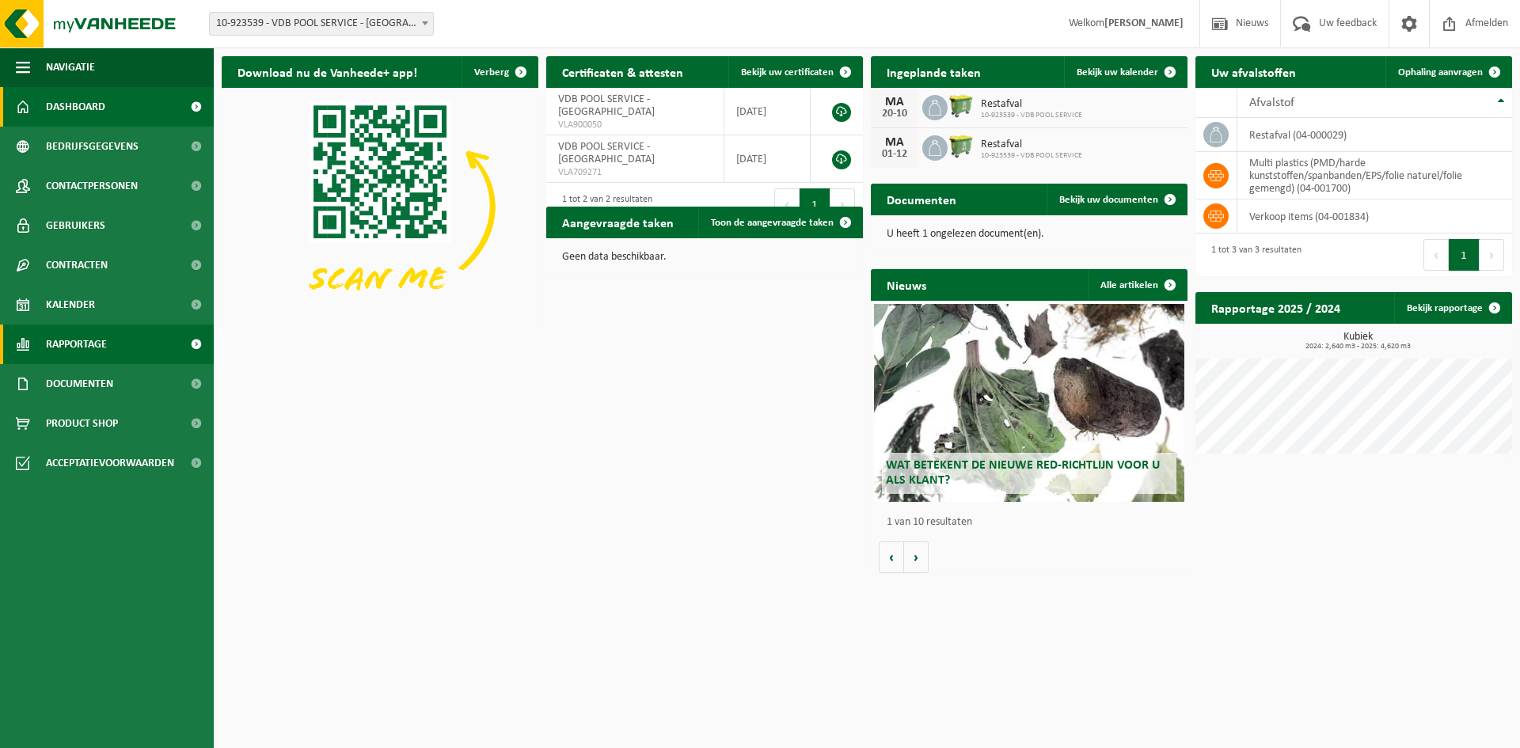
click at [82, 342] on span "Rapportage" at bounding box center [76, 344] width 61 height 40
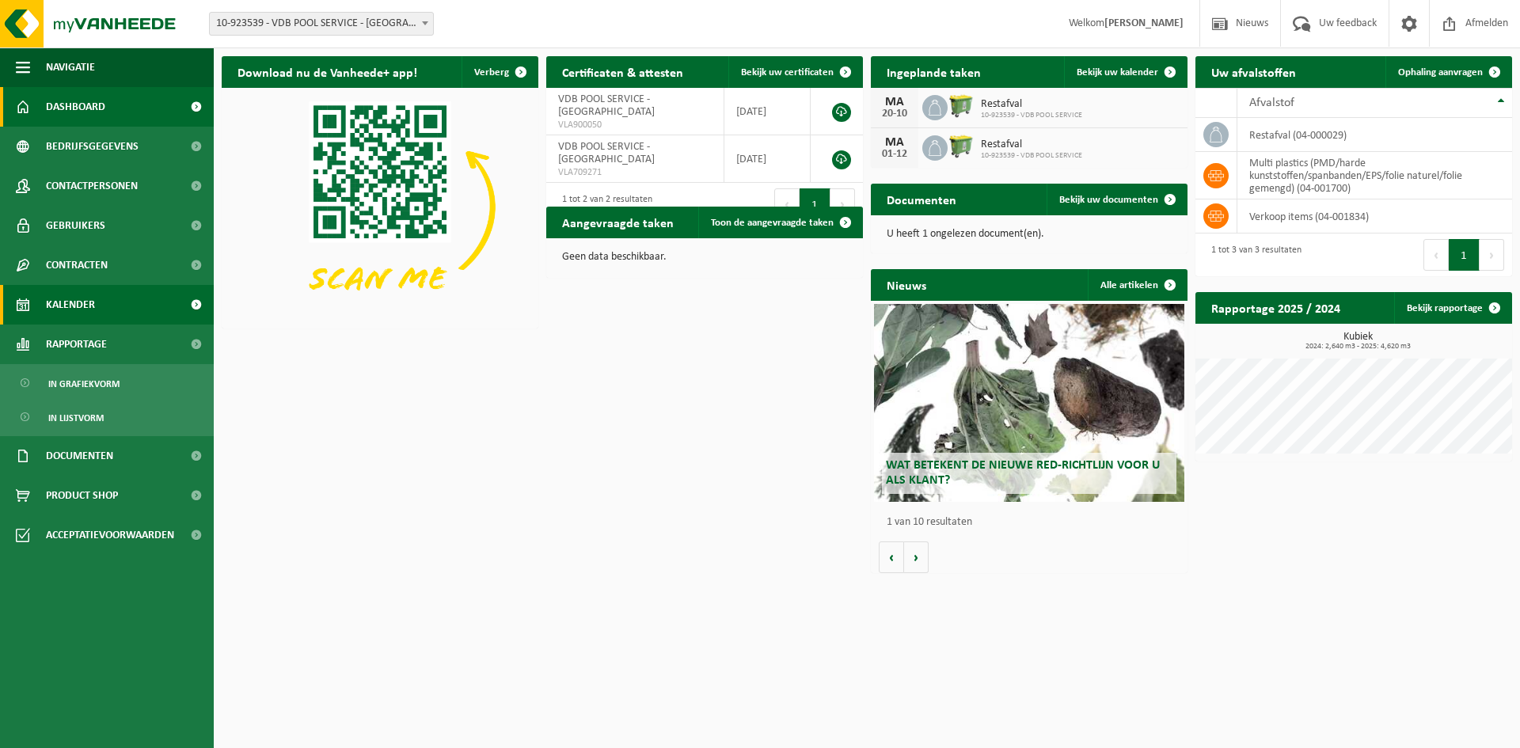
click at [82, 307] on span "Kalender" at bounding box center [70, 305] width 49 height 40
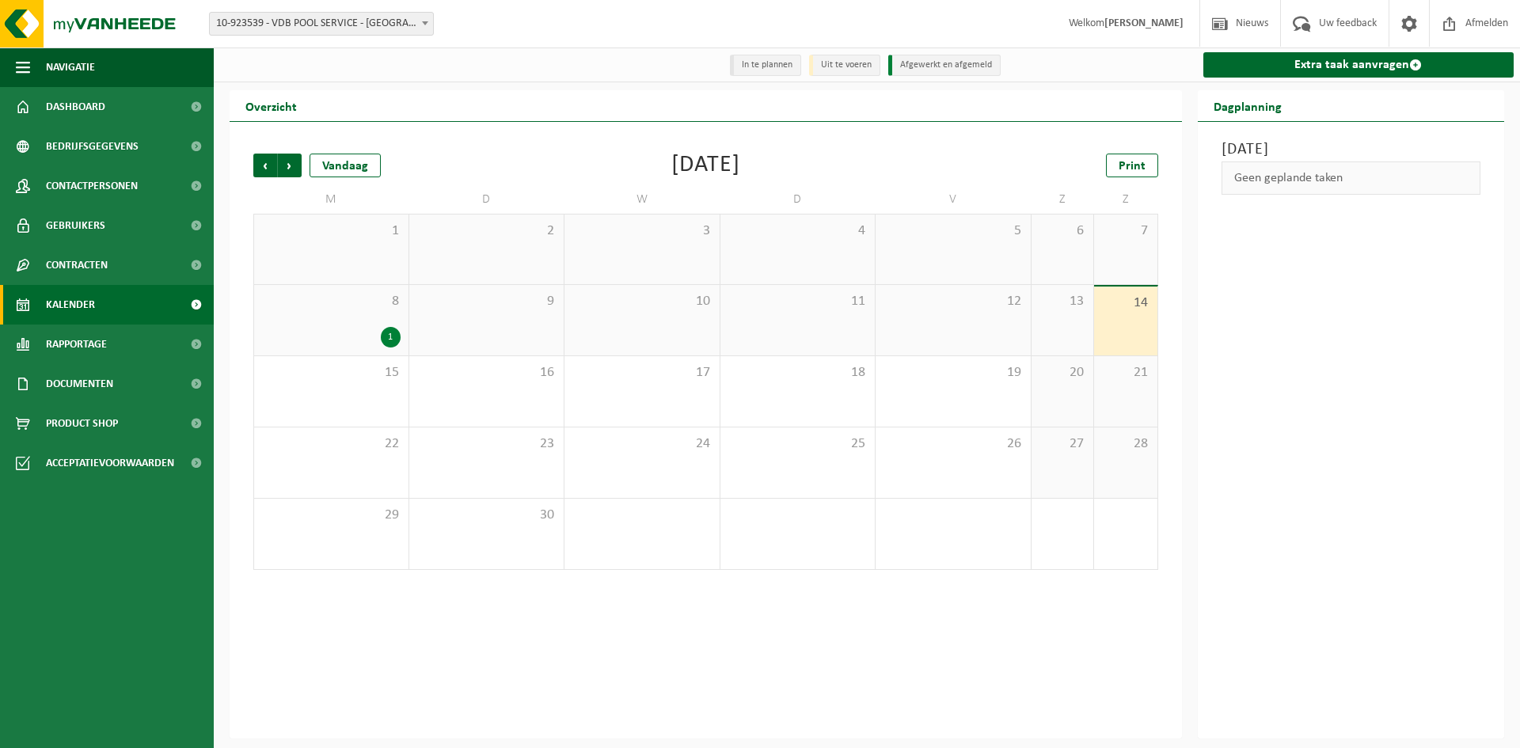
click at [348, 253] on div "1" at bounding box center [331, 249] width 154 height 70
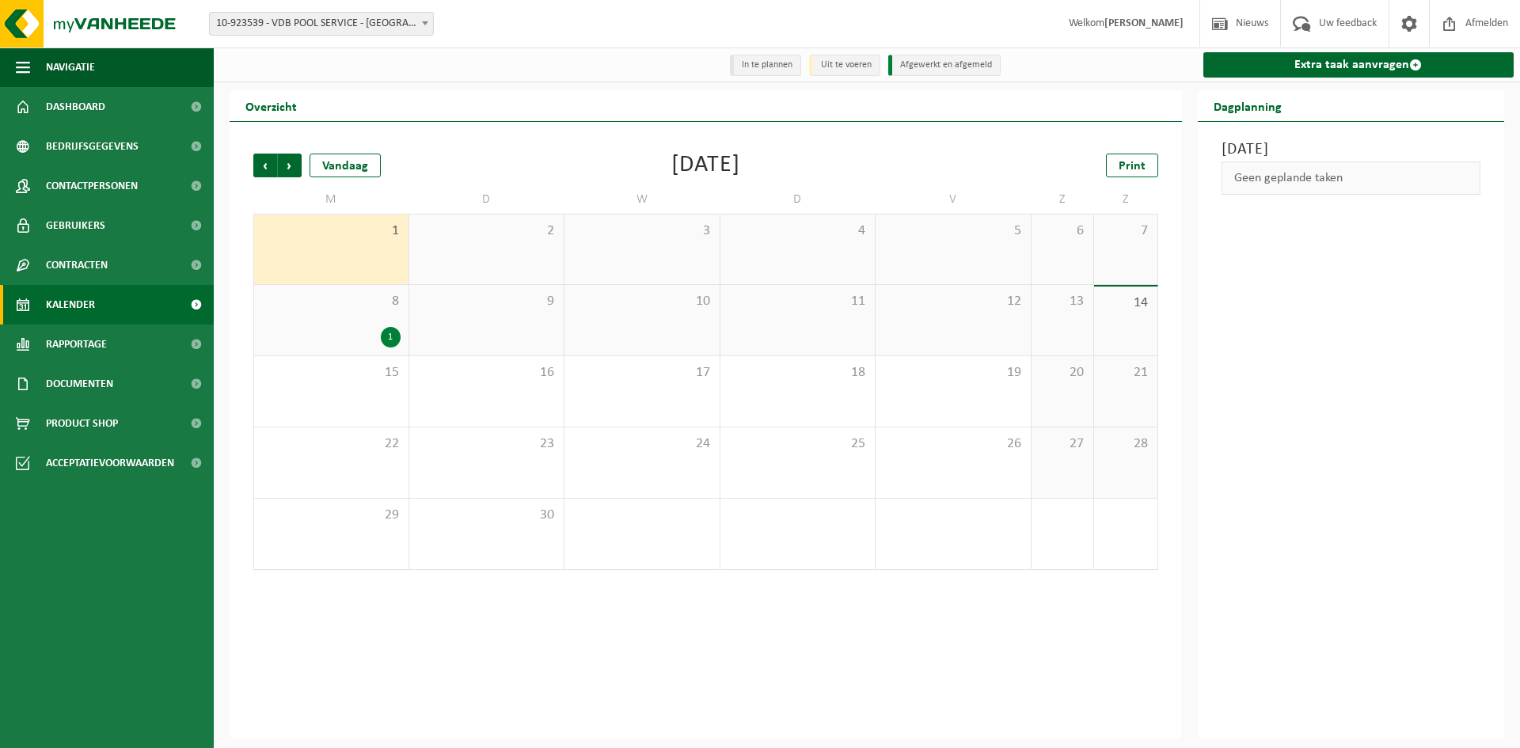
click at [837, 66] on li "Uit te voeren" at bounding box center [844, 65] width 71 height 21
click at [814, 66] on li "Uit te voeren" at bounding box center [844, 65] width 71 height 21
click at [738, 69] on li "In te plannen" at bounding box center [765, 65] width 71 height 21
click at [349, 316] on div "8 1" at bounding box center [331, 320] width 154 height 70
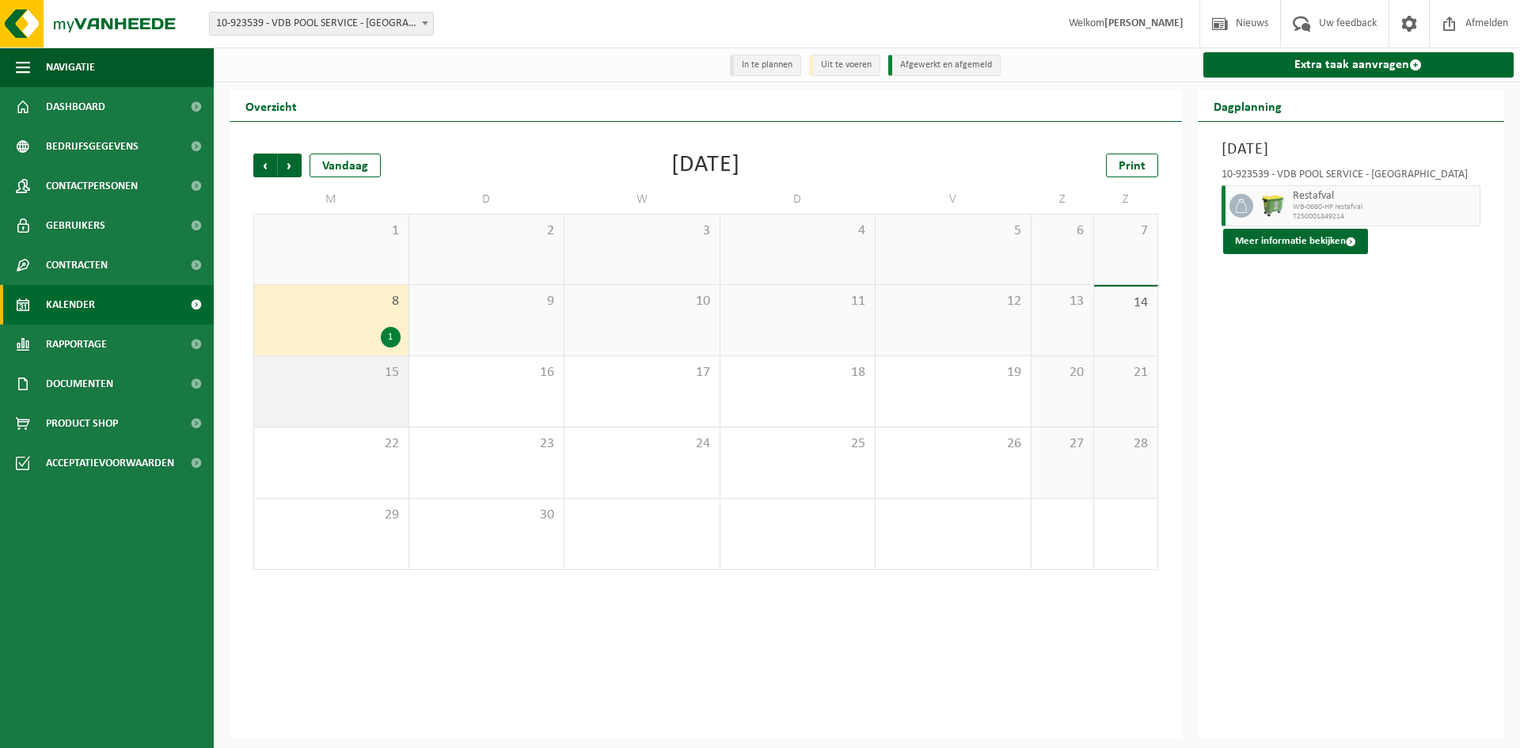
click at [356, 381] on span "15" at bounding box center [331, 372] width 138 height 17
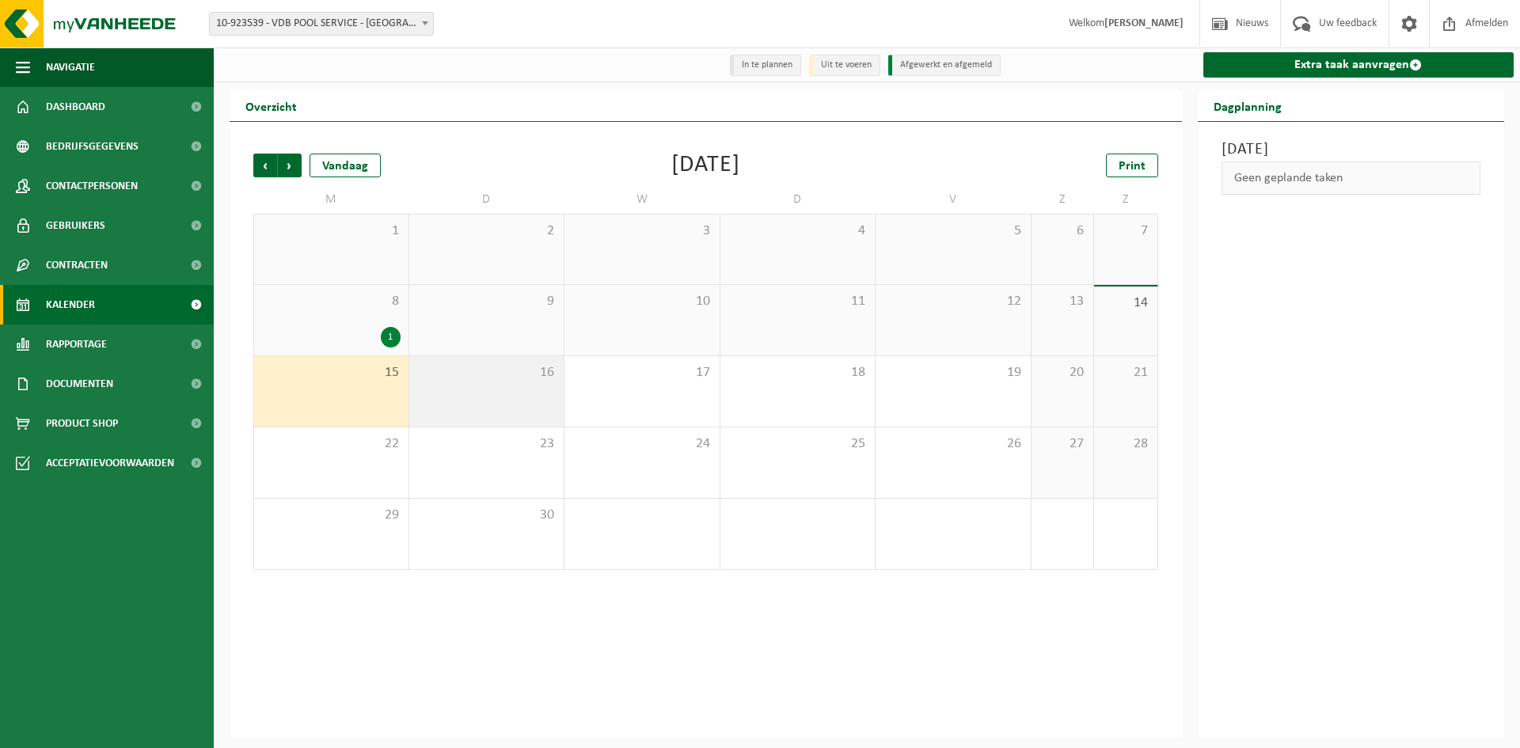
click at [474, 380] on span "16" at bounding box center [486, 372] width 139 height 17
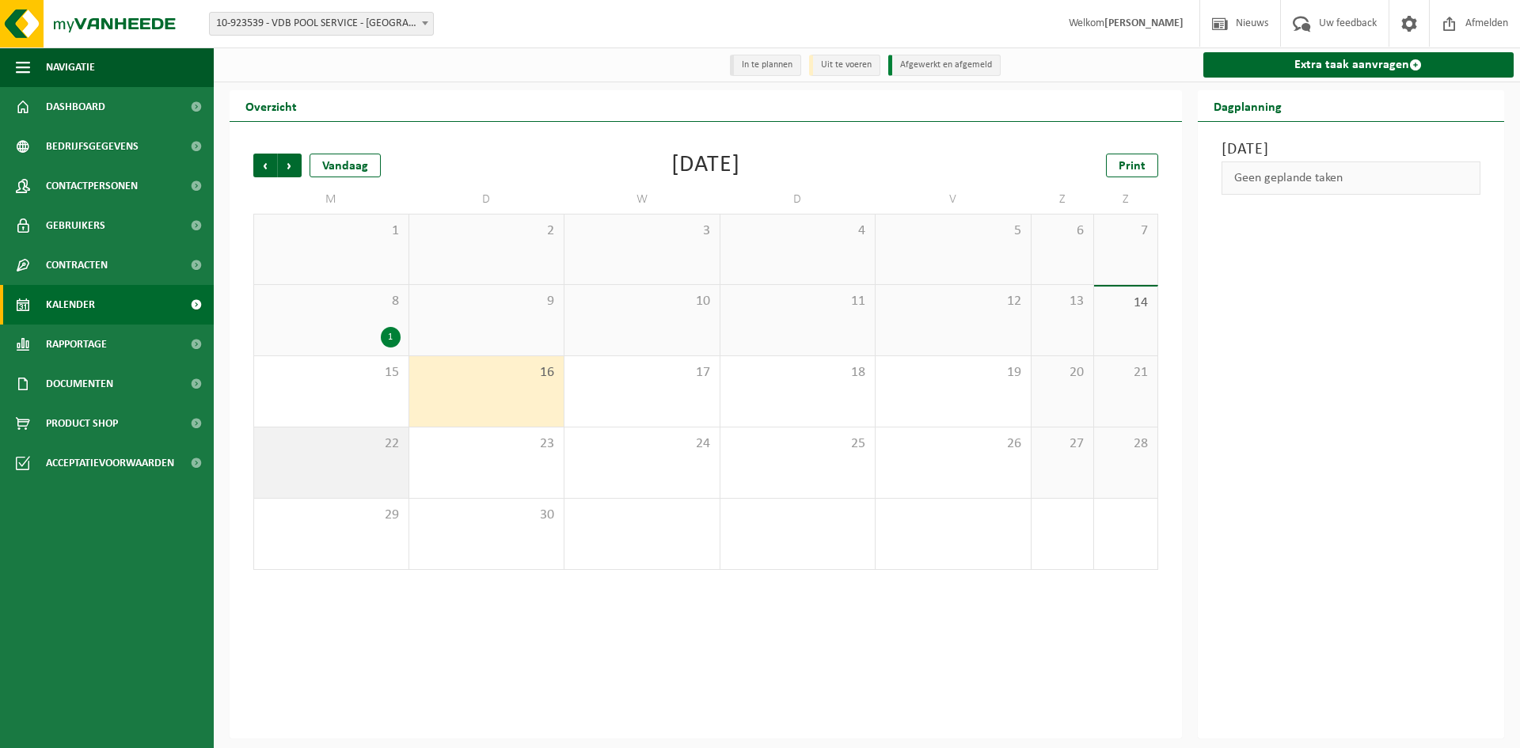
click at [356, 441] on span "22" at bounding box center [331, 443] width 138 height 17
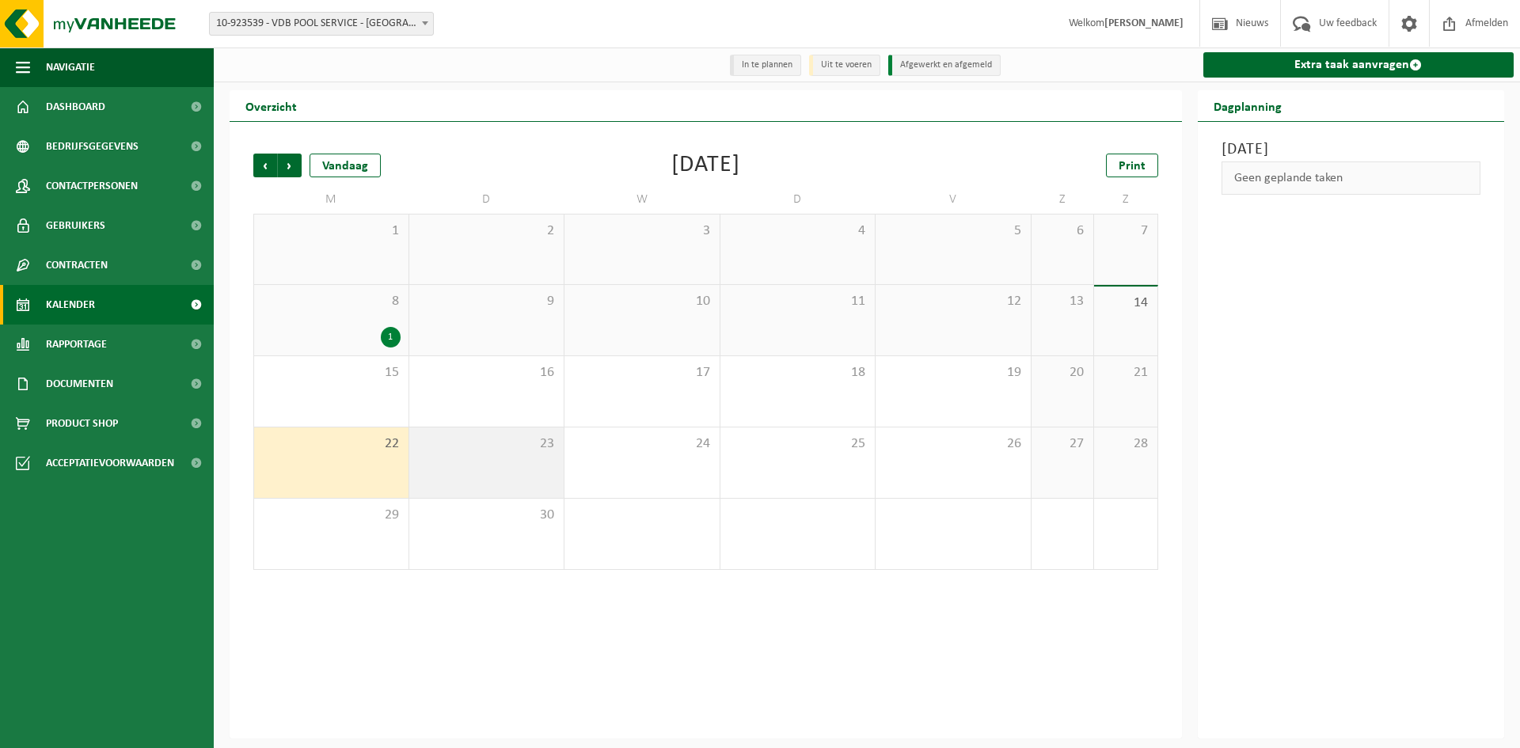
click at [527, 443] on span "23" at bounding box center [486, 443] width 139 height 17
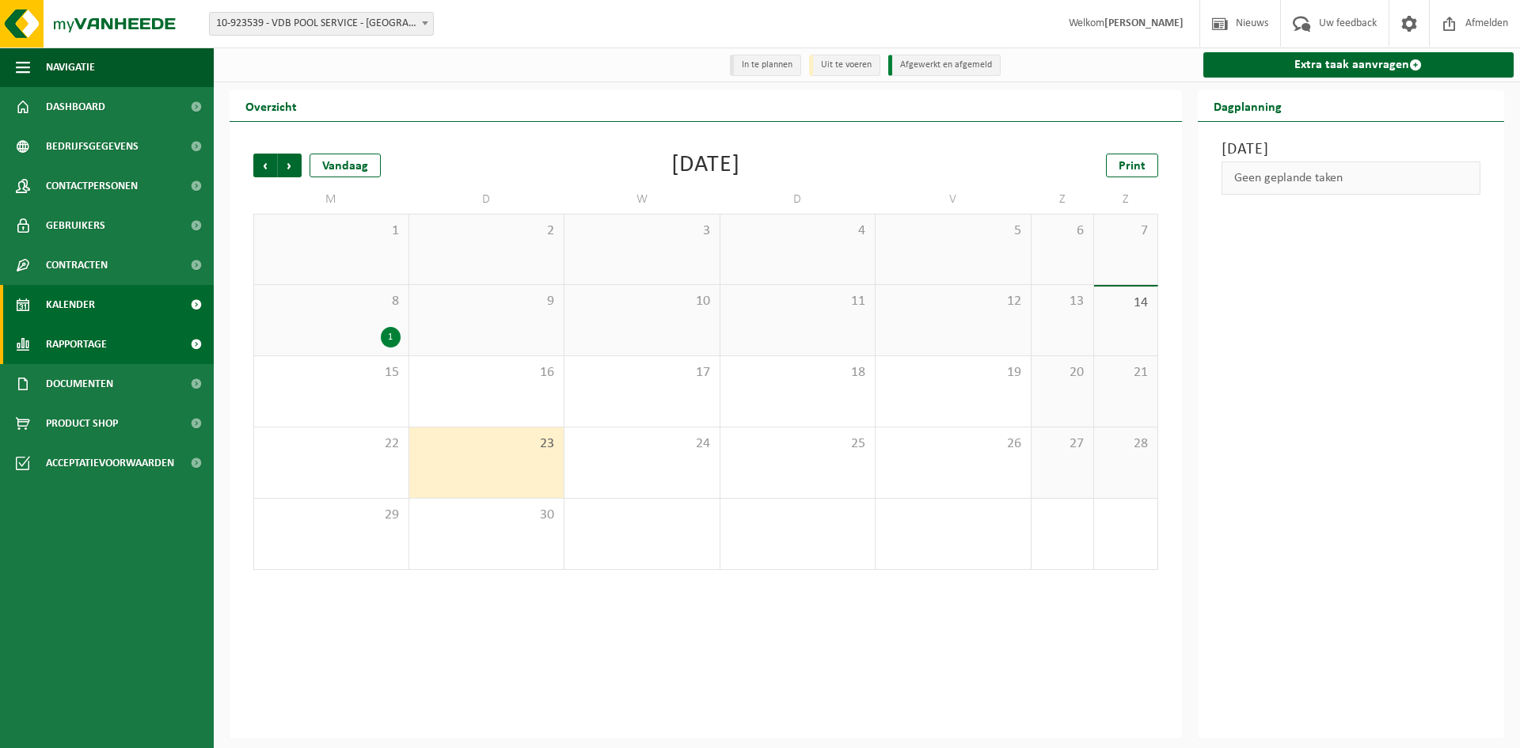
click at [86, 346] on span "Rapportage" at bounding box center [76, 344] width 61 height 40
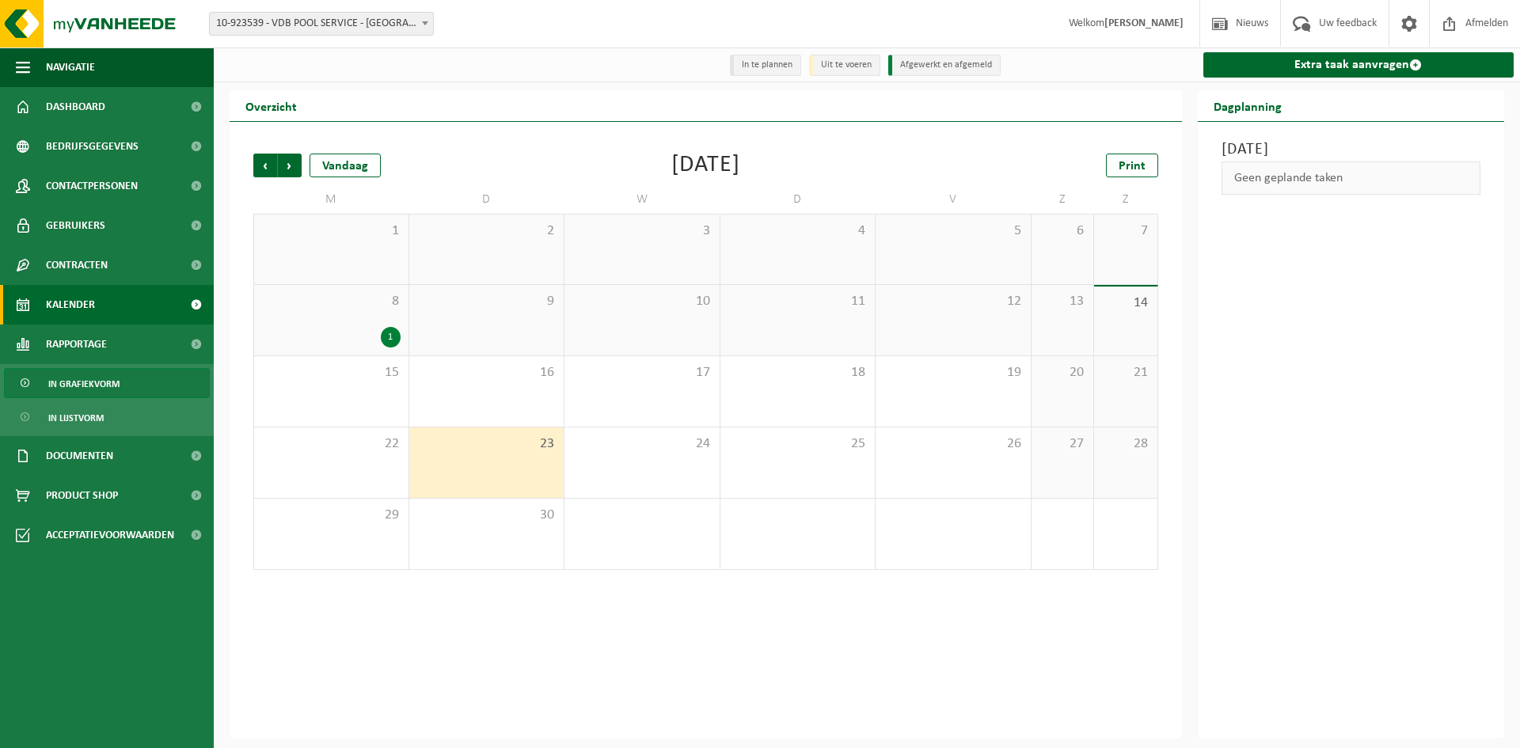
click at [78, 398] on ul "In grafiekvorm In lijstvorm" at bounding box center [107, 400] width 214 height 72
click at [80, 386] on span "In grafiekvorm" at bounding box center [83, 384] width 71 height 30
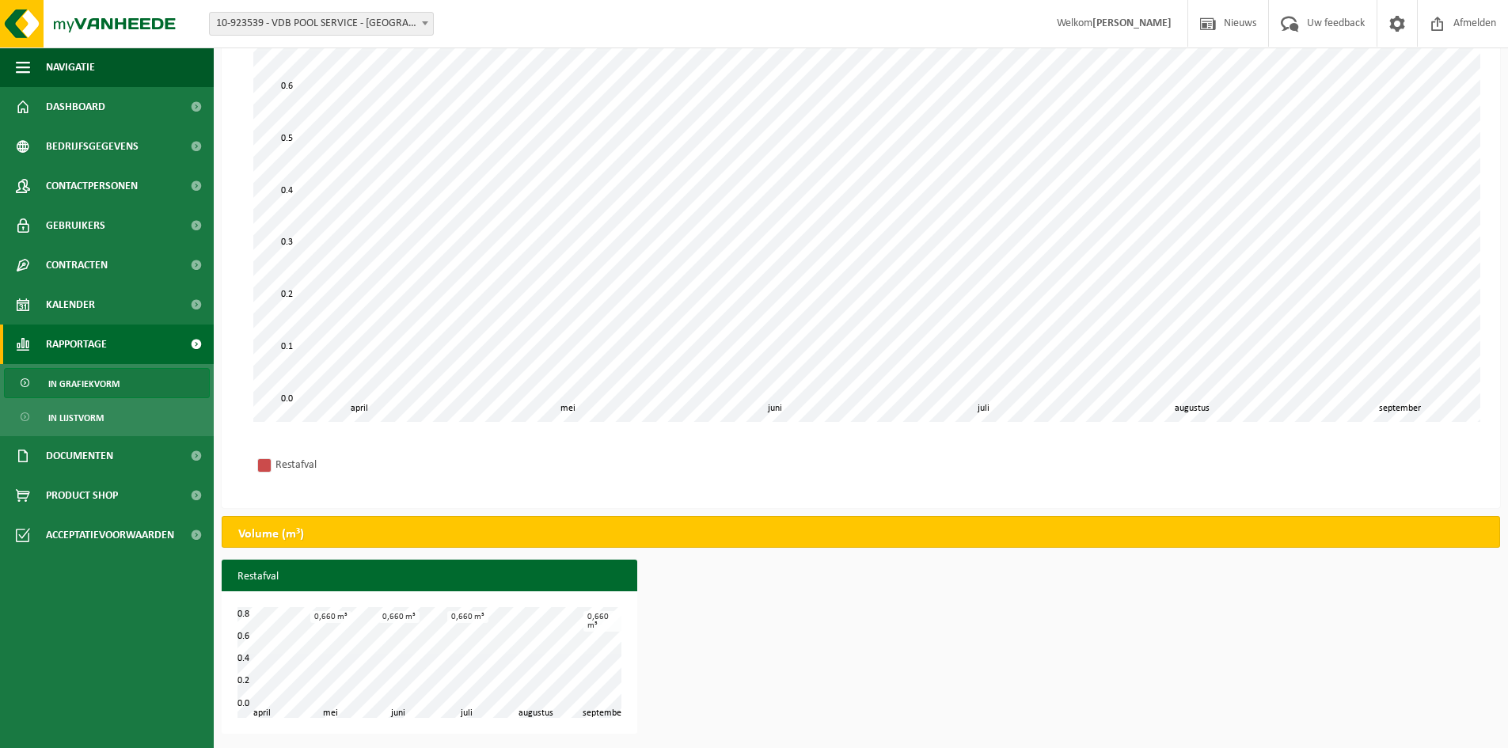
scroll to position [152, 0]
